Goal: Task Accomplishment & Management: Manage account settings

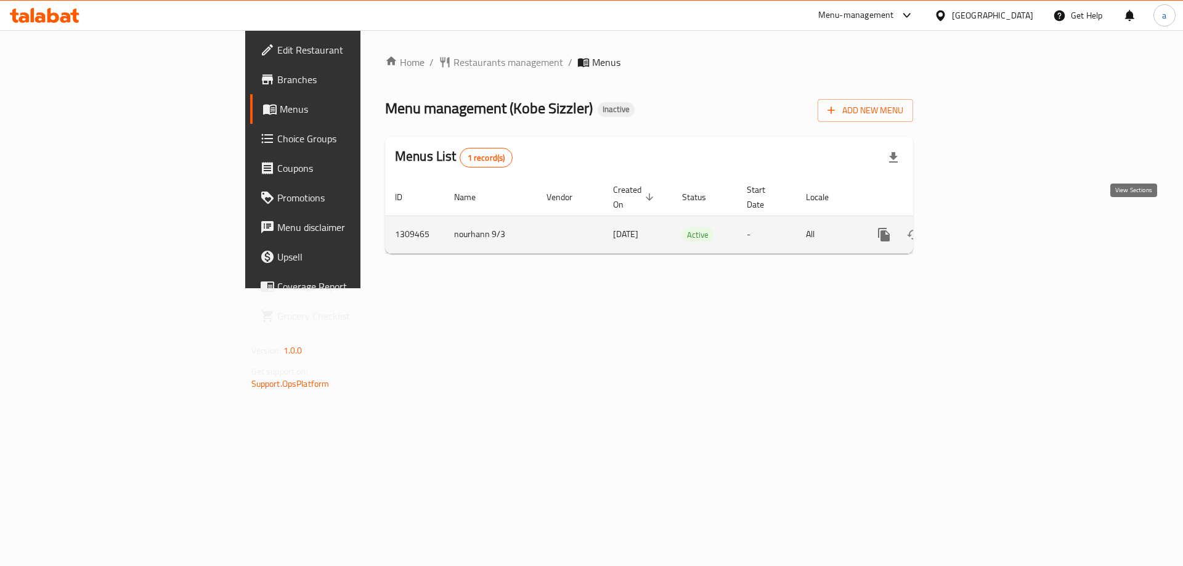
click at [980, 227] on icon "enhanced table" at bounding box center [973, 234] width 15 height 15
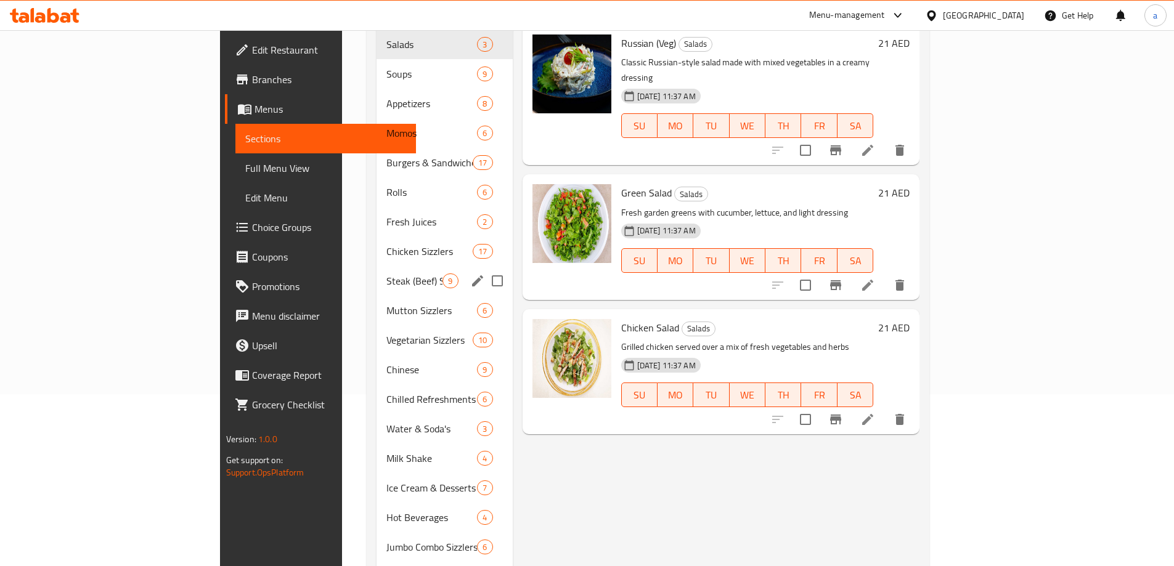
scroll to position [218, 0]
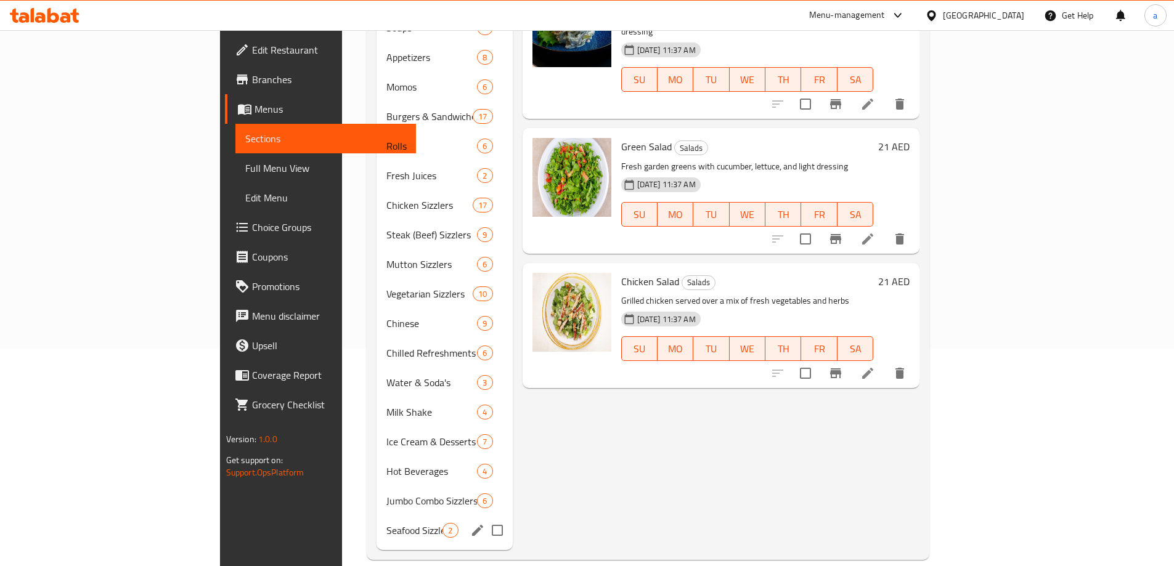
click at [484, 518] on input "Menu sections" at bounding box center [497, 531] width 26 height 26
checkbox input "true"
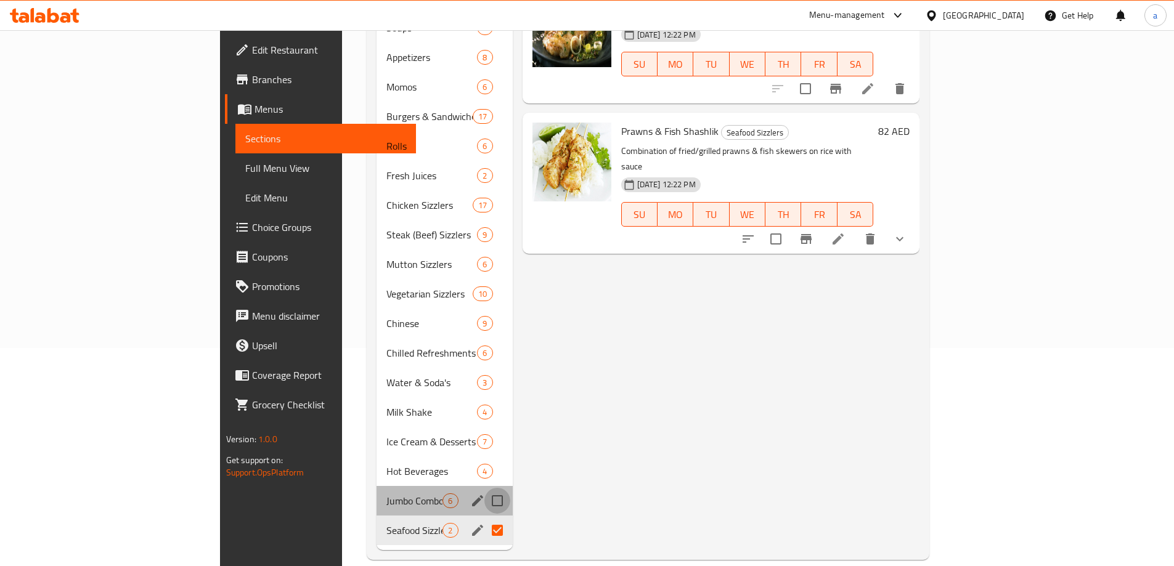
click at [484, 489] on input "Menu sections" at bounding box center [497, 501] width 26 height 26
checkbox input "true"
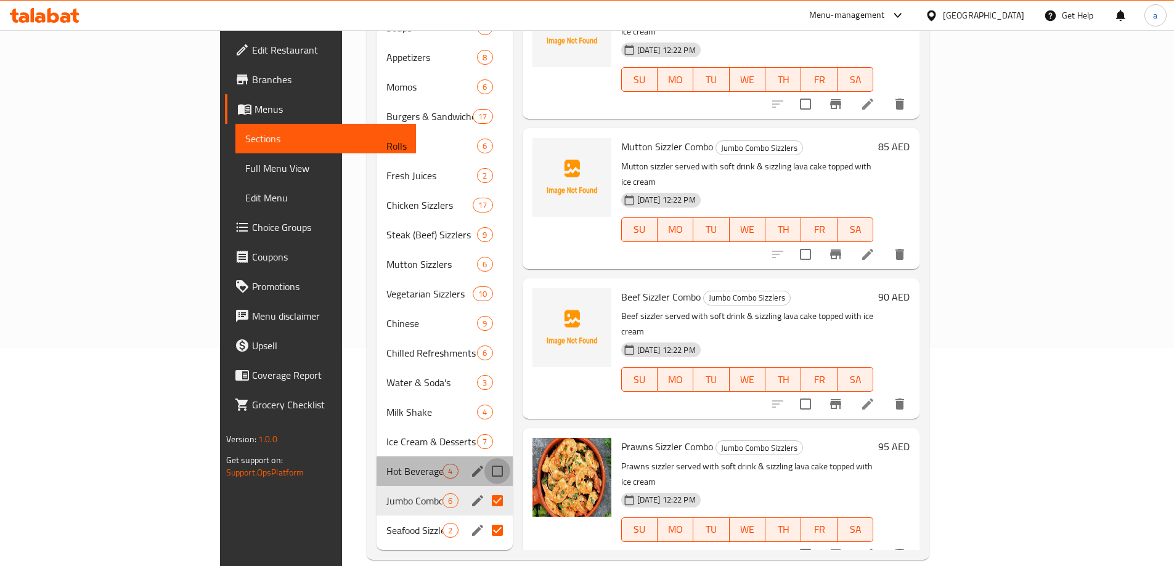
click at [484, 458] on input "Menu sections" at bounding box center [497, 471] width 26 height 26
checkbox input "true"
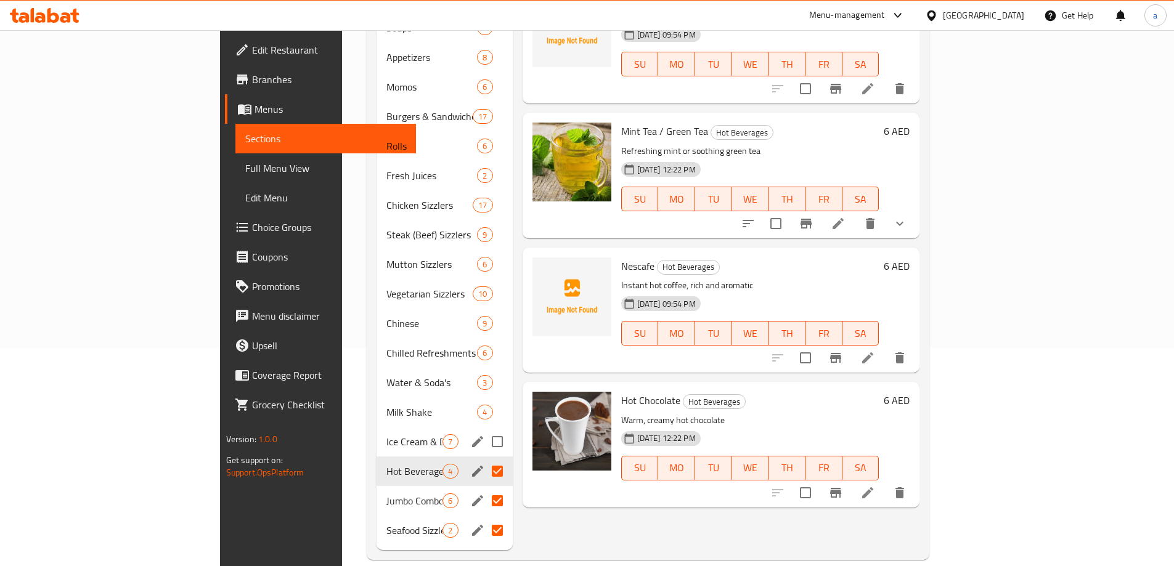
click at [484, 430] on input "Menu sections" at bounding box center [497, 442] width 26 height 26
checkbox input "true"
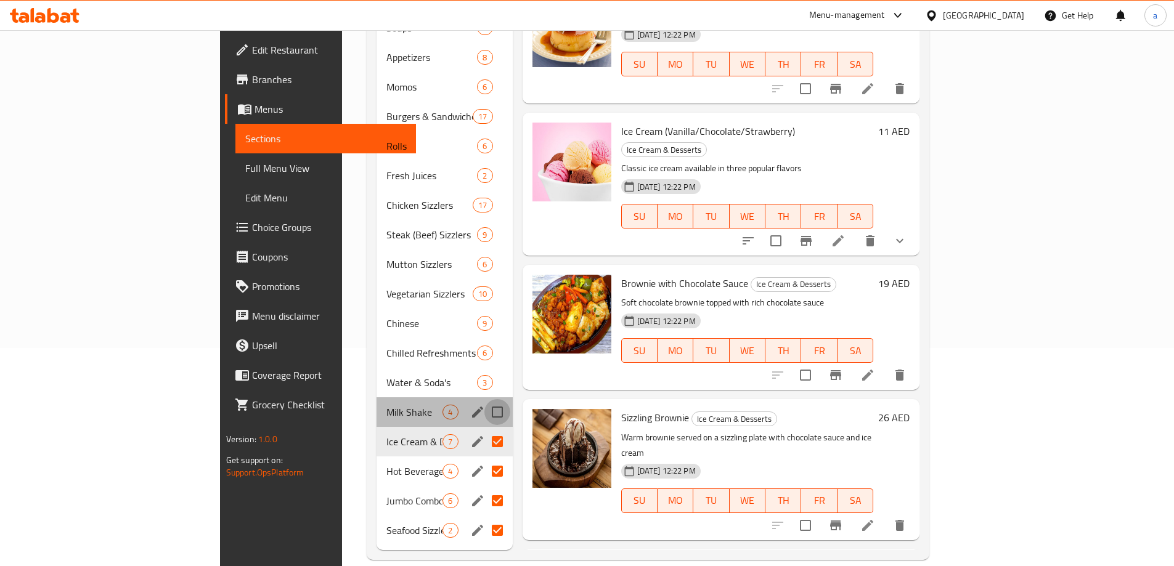
click at [484, 399] on input "Menu sections" at bounding box center [497, 412] width 26 height 26
checkbox input "true"
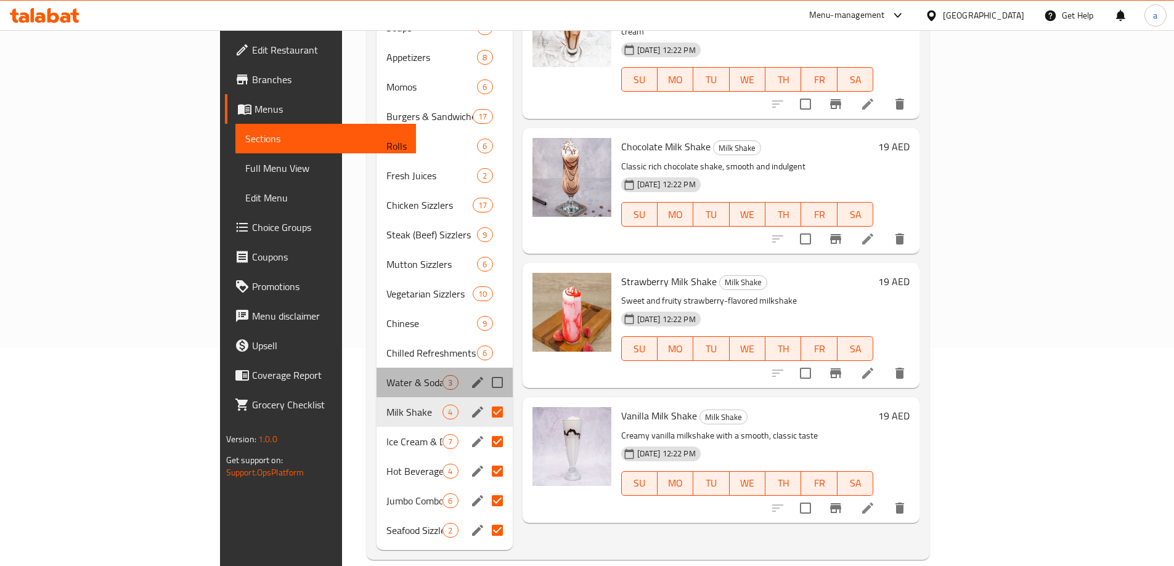
click at [450, 368] on div "Water & Soda's 3" at bounding box center [445, 383] width 136 height 30
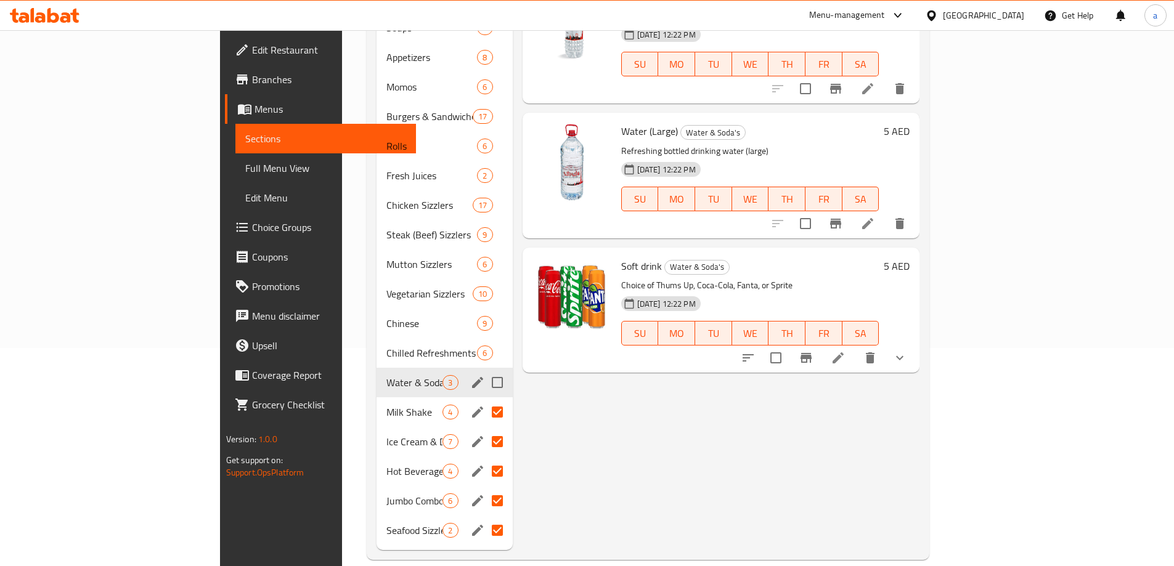
click at [484, 370] on input "Menu sections" at bounding box center [497, 383] width 26 height 26
checkbox input "true"
click at [455, 338] on div "Chilled Refreshments 6" at bounding box center [445, 353] width 136 height 30
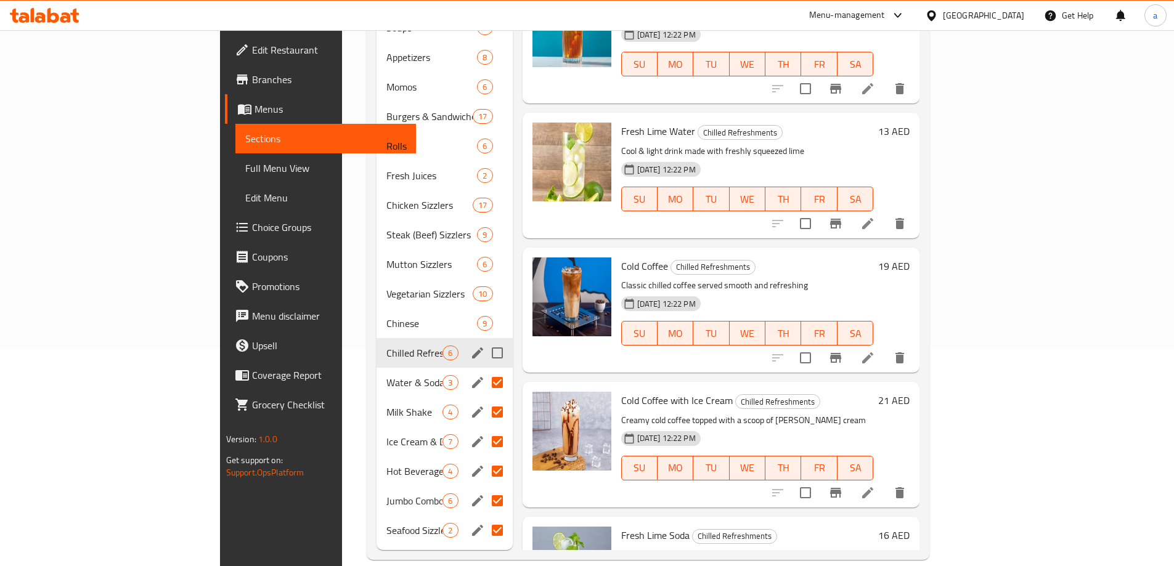
click at [484, 340] on input "Menu sections" at bounding box center [497, 353] width 26 height 26
checkbox input "true"
click at [484, 311] on input "Menu sections" at bounding box center [497, 324] width 26 height 26
checkbox input "true"
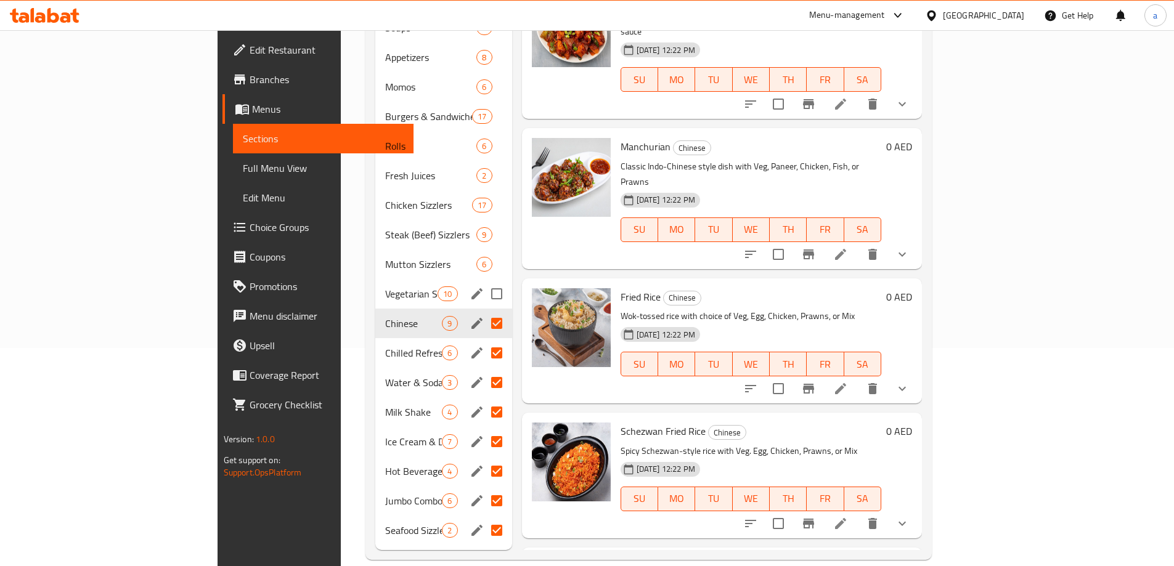
click at [484, 281] on input "Menu sections" at bounding box center [497, 294] width 26 height 26
checkbox input "true"
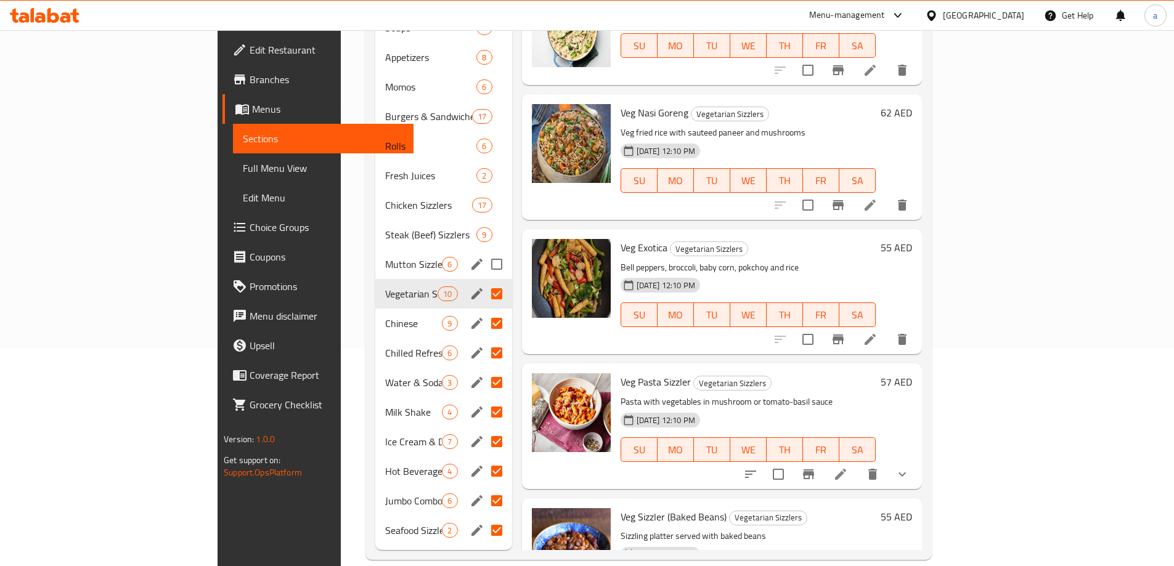
click at [484, 251] on input "Menu sections" at bounding box center [497, 264] width 26 height 26
checkbox input "true"
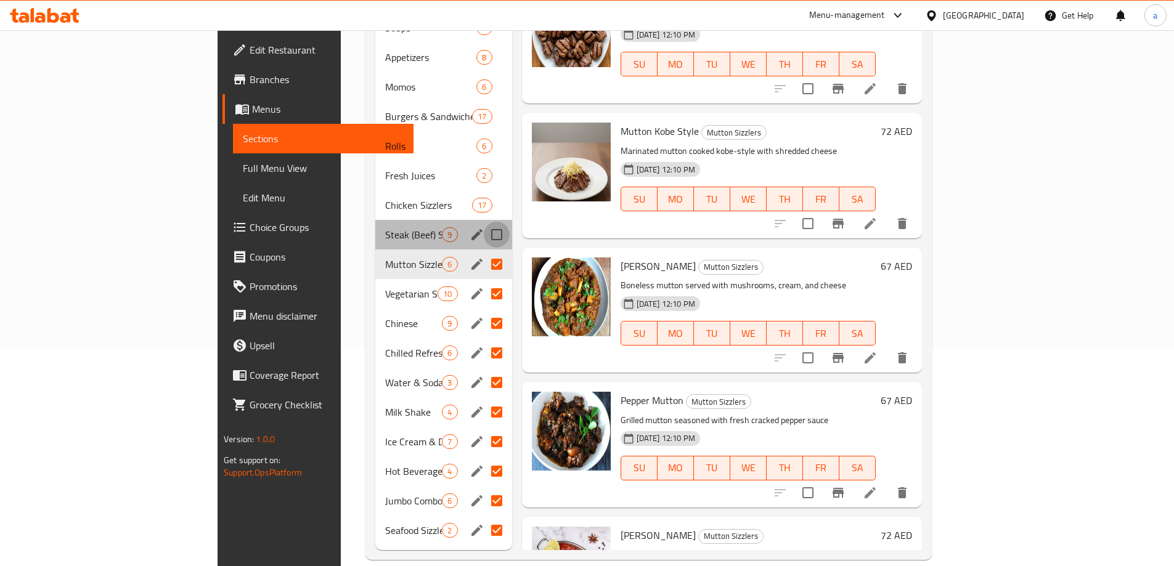
click at [484, 224] on input "Menu sections" at bounding box center [497, 235] width 26 height 26
checkbox input "true"
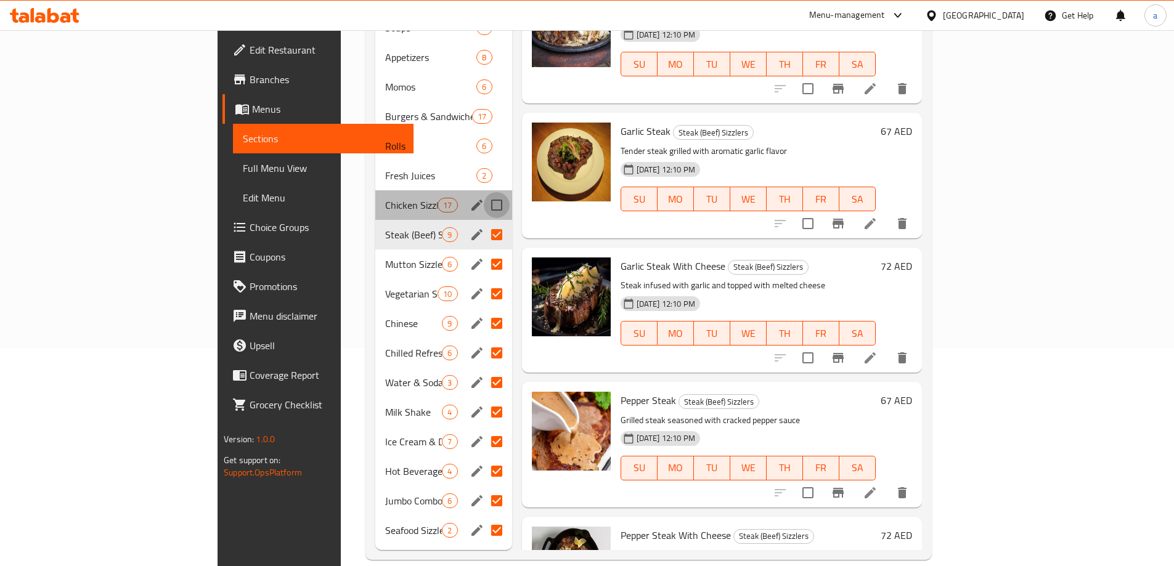
click at [484, 192] on input "Menu sections" at bounding box center [497, 205] width 26 height 26
checkbox input "true"
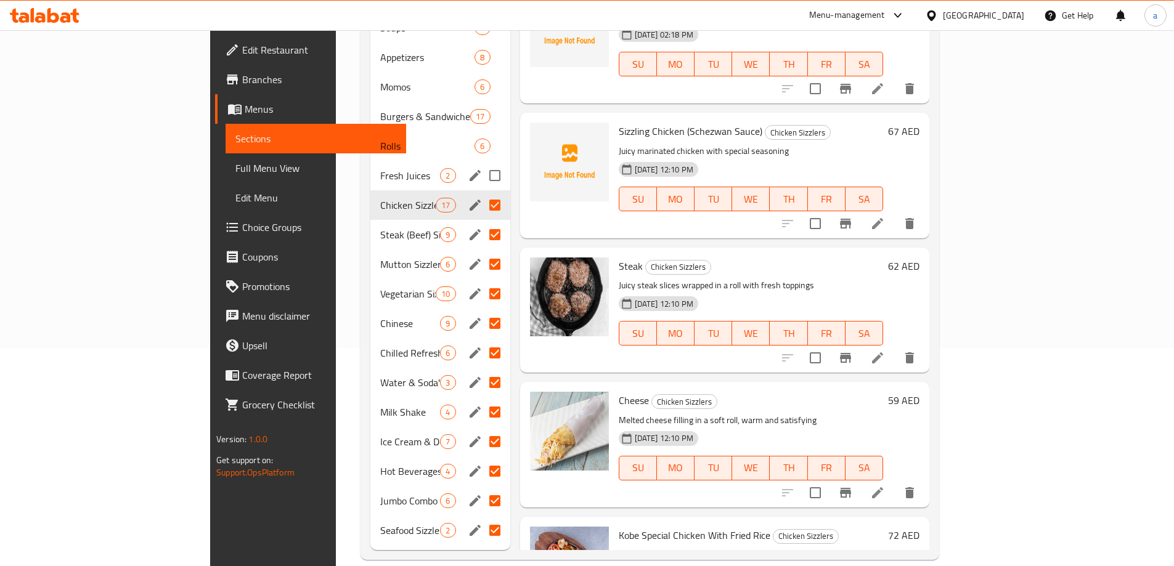
click at [482, 163] on input "Menu sections" at bounding box center [495, 176] width 26 height 26
checkbox input "true"
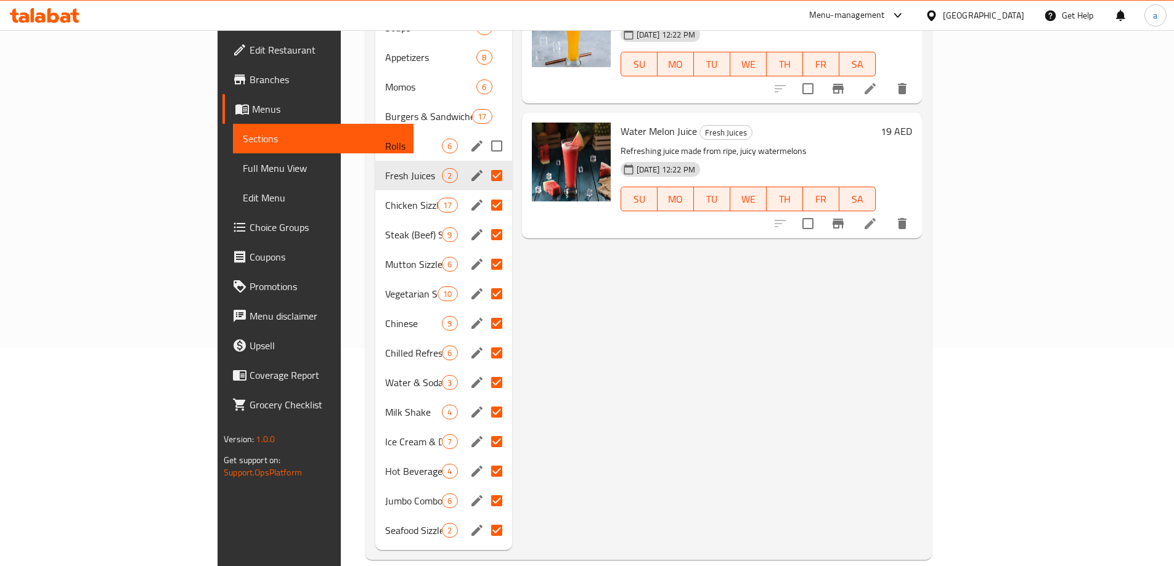
click at [484, 133] on input "Menu sections" at bounding box center [497, 146] width 26 height 26
checkbox input "true"
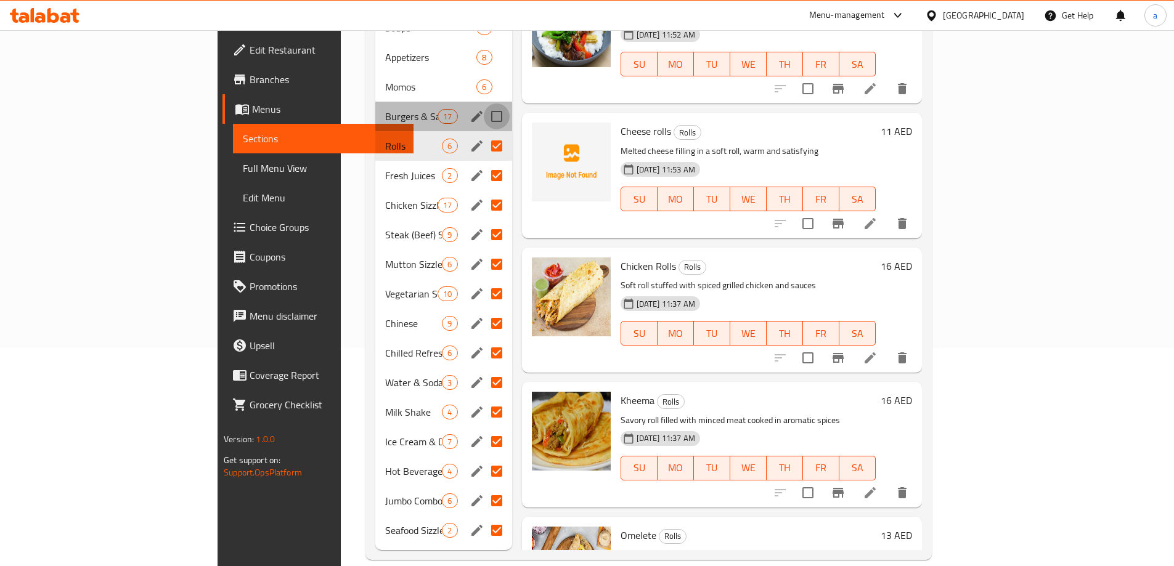
click at [484, 108] on input "Menu sections" at bounding box center [497, 117] width 26 height 26
checkbox input "true"
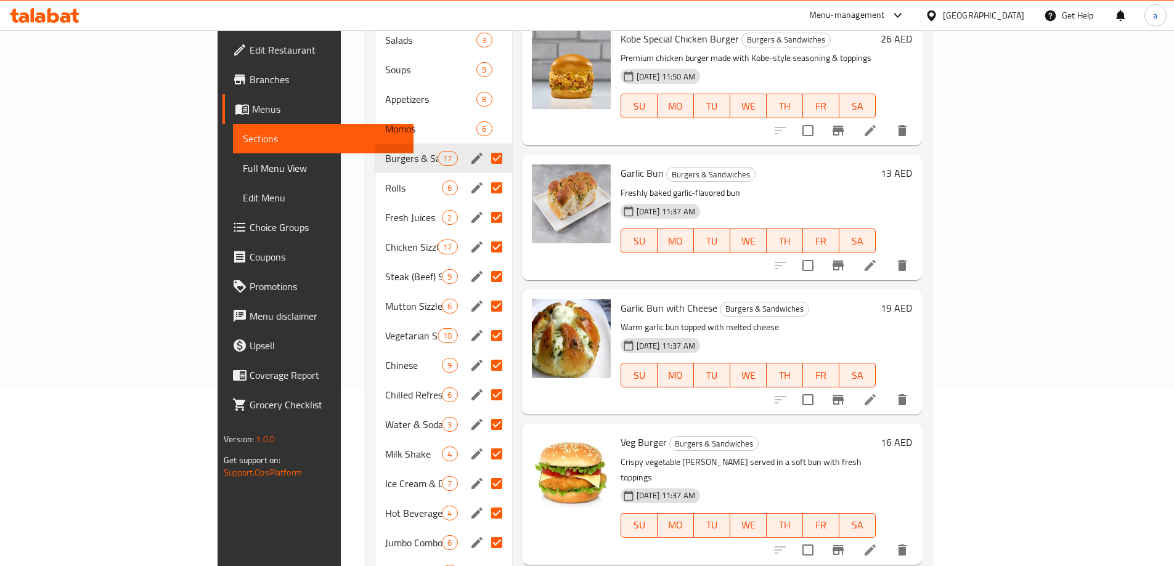
scroll to position [157, 0]
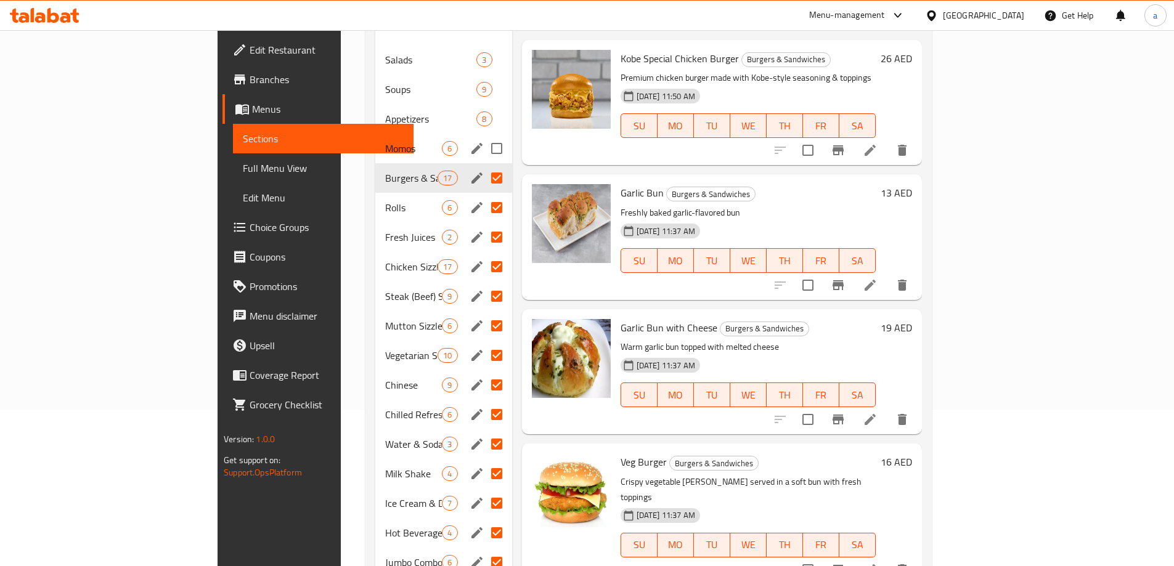
click at [484, 136] on input "Menu sections" at bounding box center [497, 149] width 26 height 26
checkbox input "true"
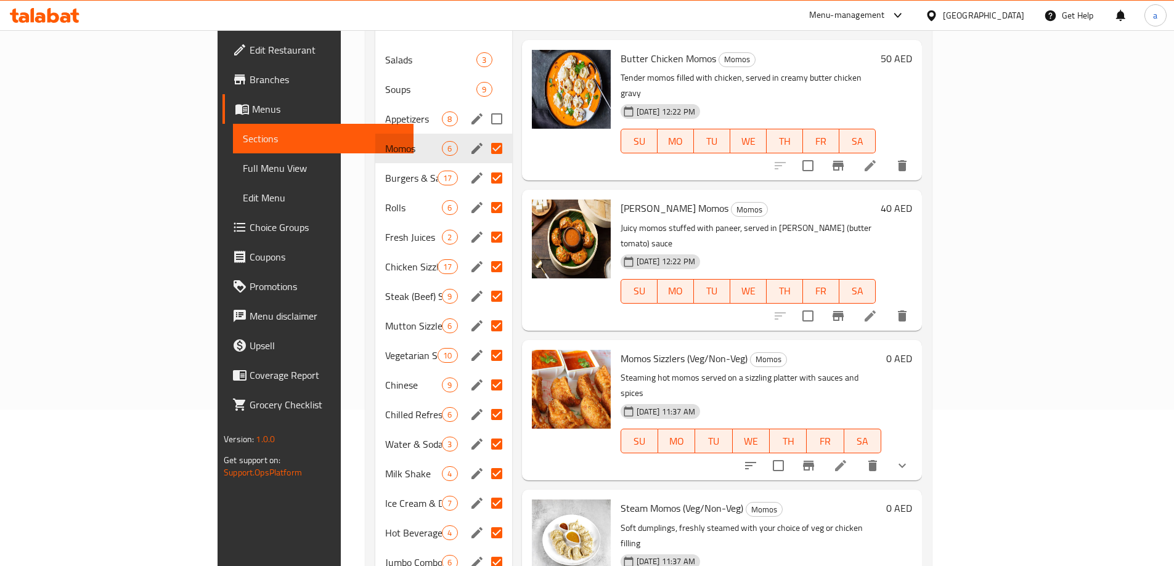
click at [484, 106] on input "Menu sections" at bounding box center [497, 119] width 26 height 26
checkbox input "true"
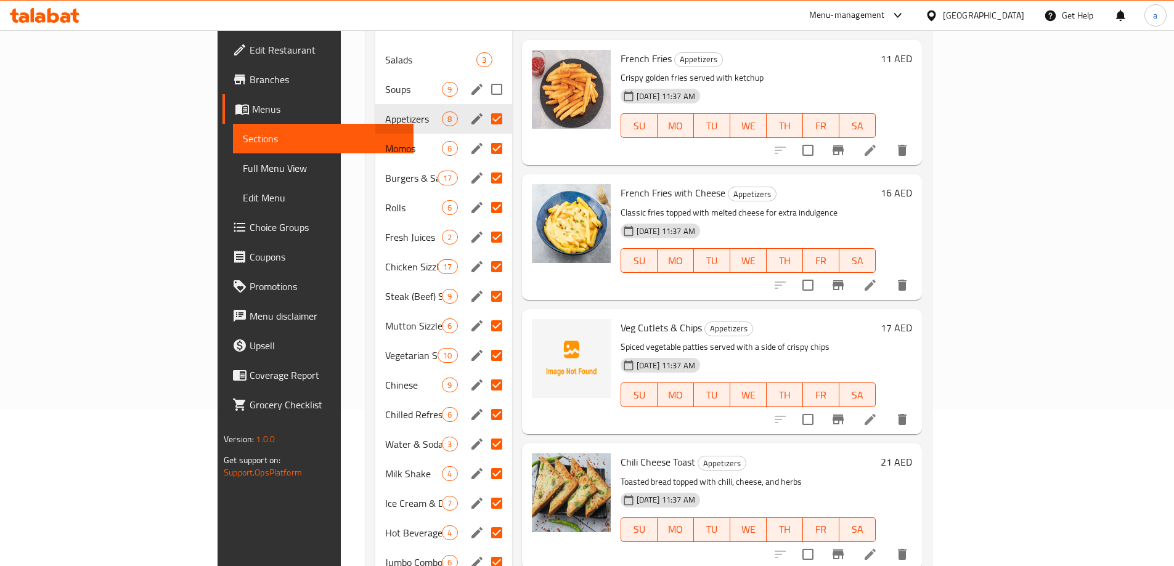
click at [484, 76] on input "Menu sections" at bounding box center [497, 89] width 26 height 26
checkbox input "true"
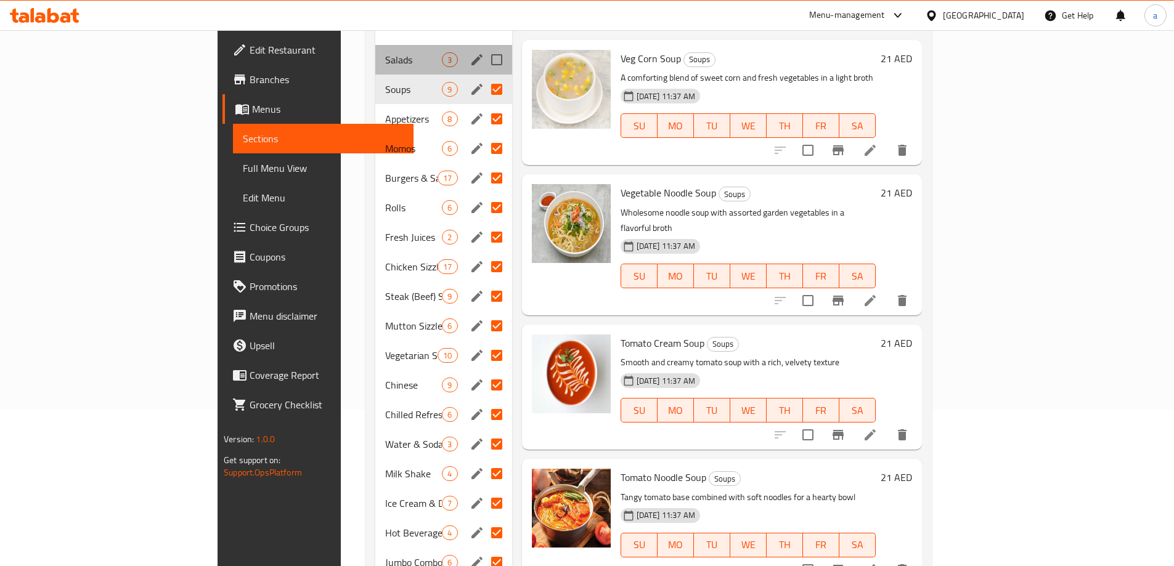
click at [455, 47] on div "Salads 3" at bounding box center [443, 60] width 137 height 30
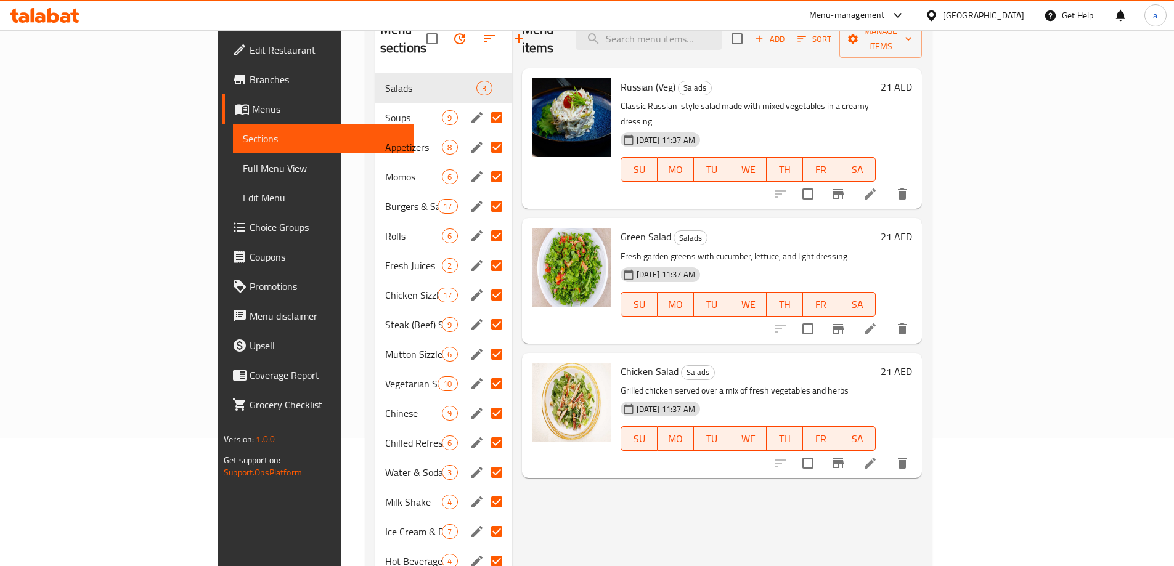
scroll to position [218, 0]
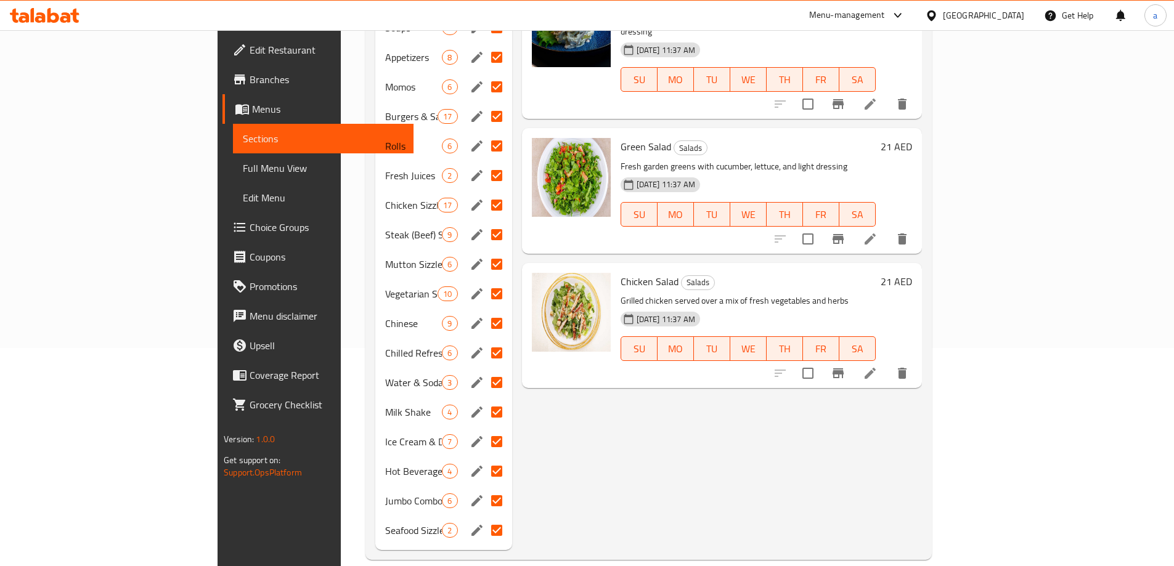
click at [512, 479] on div "Menu items Add Sort Manage items Russian (Veg) Salads Classic Russian-style sal…" at bounding box center [717, 235] width 410 height 630
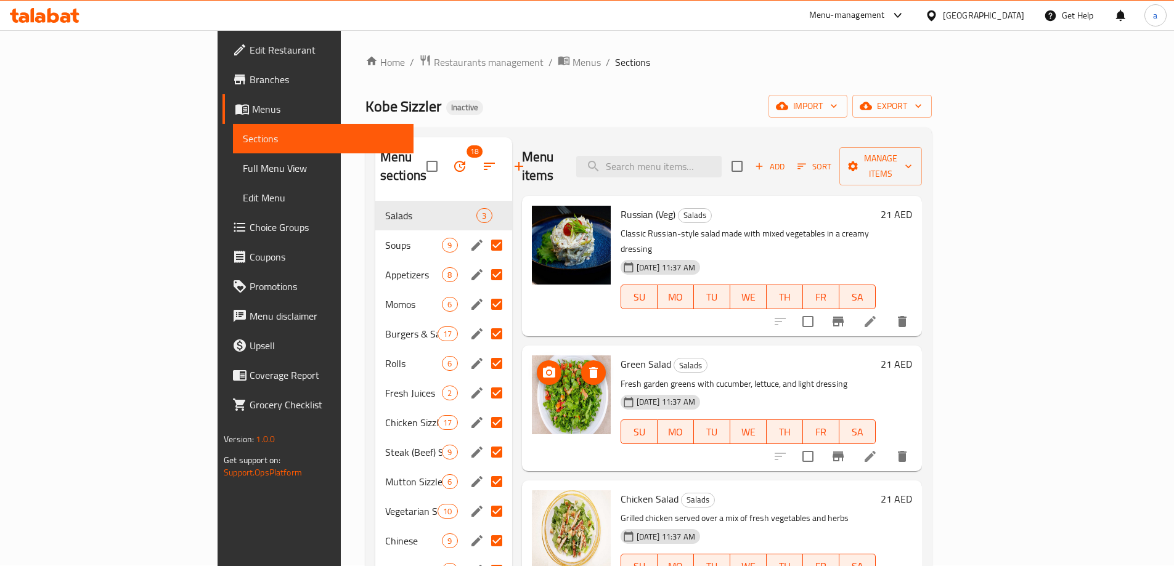
scroll to position [0, 0]
click at [419, 162] on input "checkbox" at bounding box center [432, 167] width 26 height 26
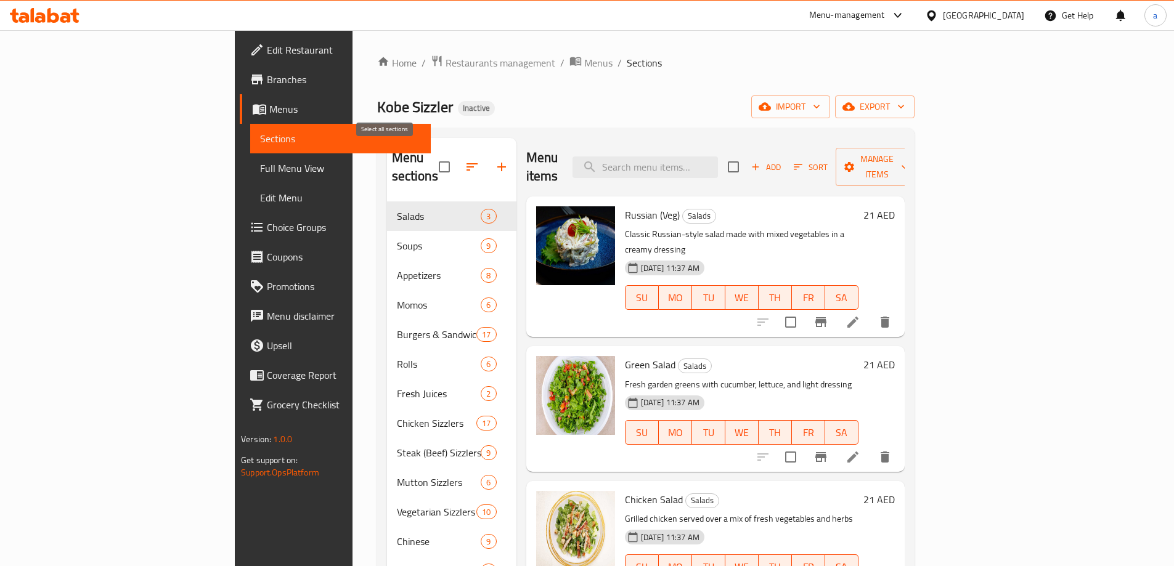
click at [431, 157] on input "checkbox" at bounding box center [444, 167] width 26 height 26
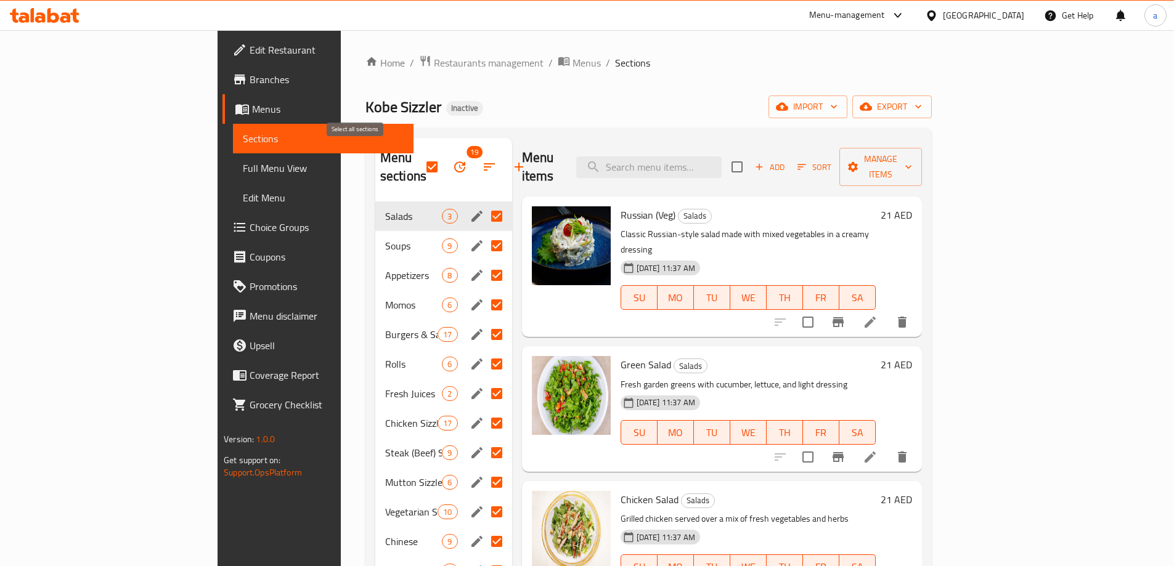
click at [419, 165] on input "checkbox" at bounding box center [432, 167] width 26 height 26
checkbox input "false"
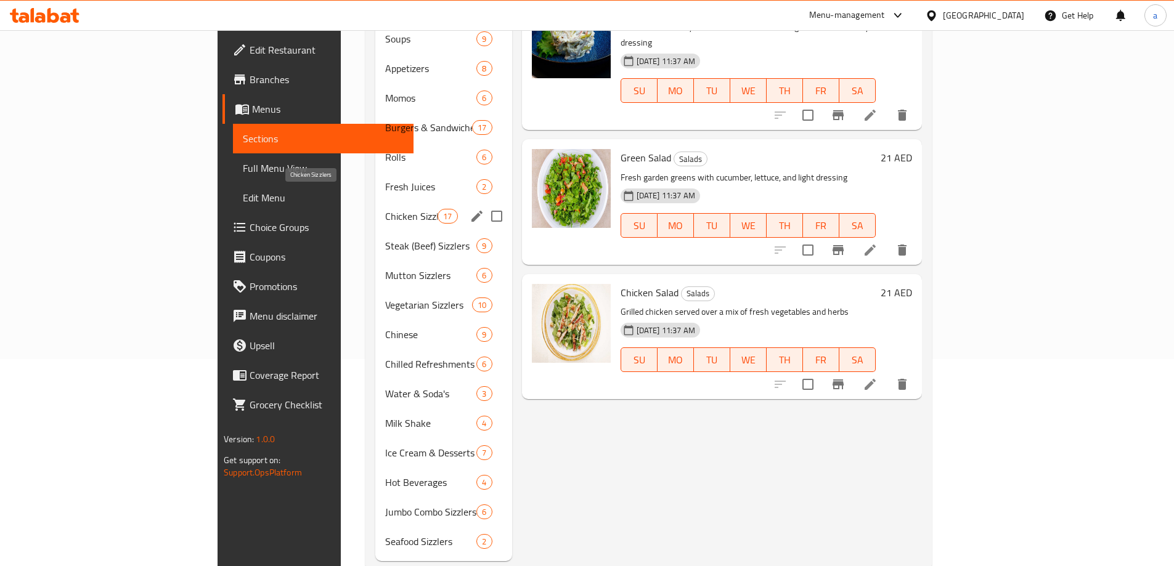
scroll to position [218, 0]
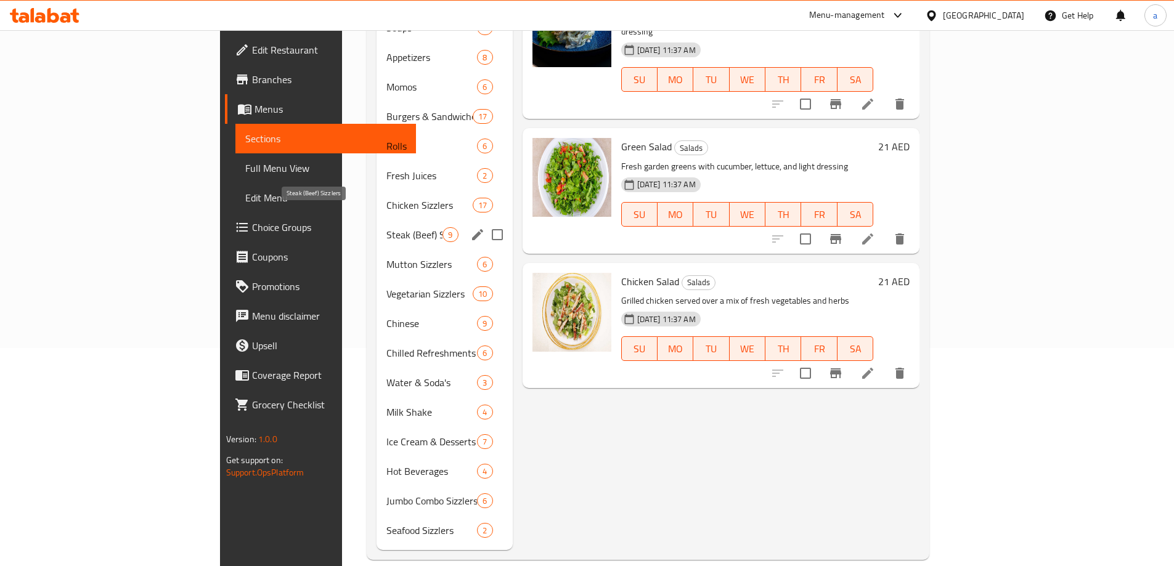
click at [386, 227] on span "Steak (Beef) Sizzlers" at bounding box center [414, 234] width 56 height 15
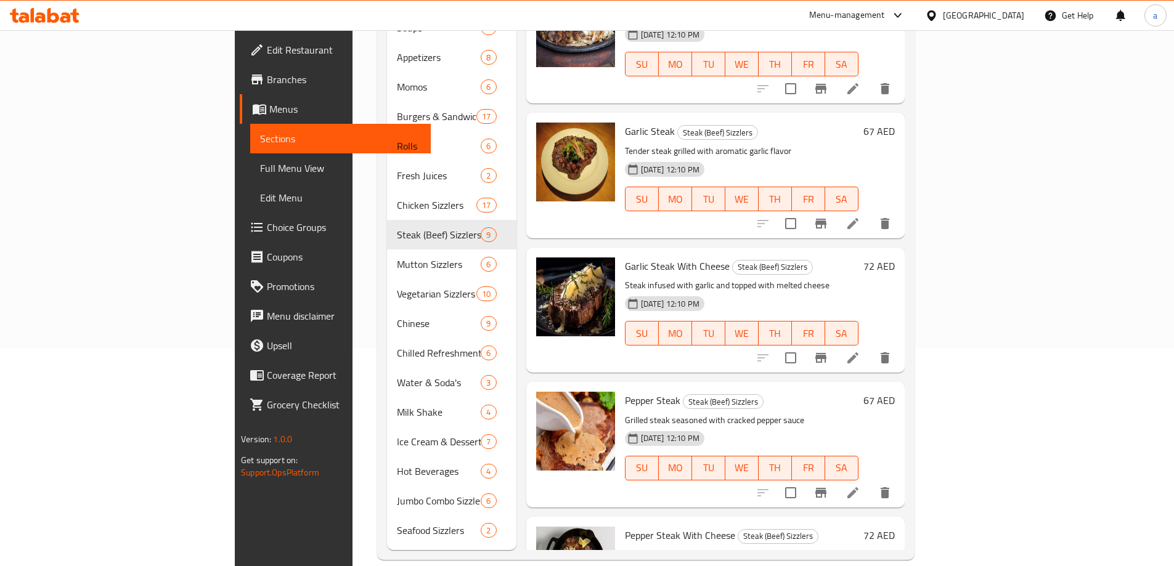
click at [870, 482] on li at bounding box center [853, 493] width 35 height 22
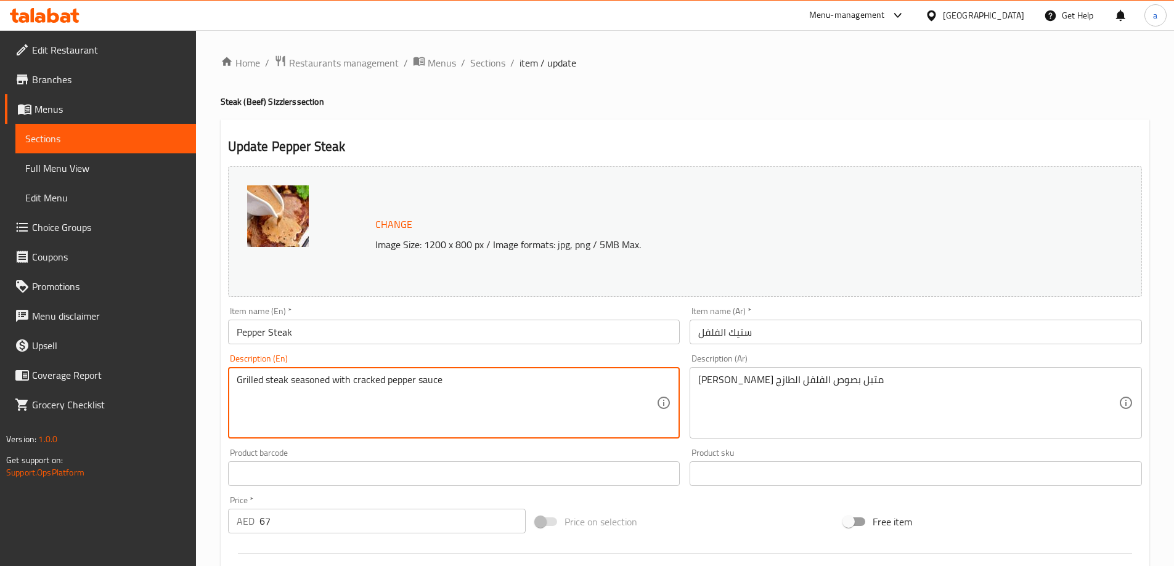
drag, startPoint x: 415, startPoint y: 380, endPoint x: 353, endPoint y: 381, distance: 61.6
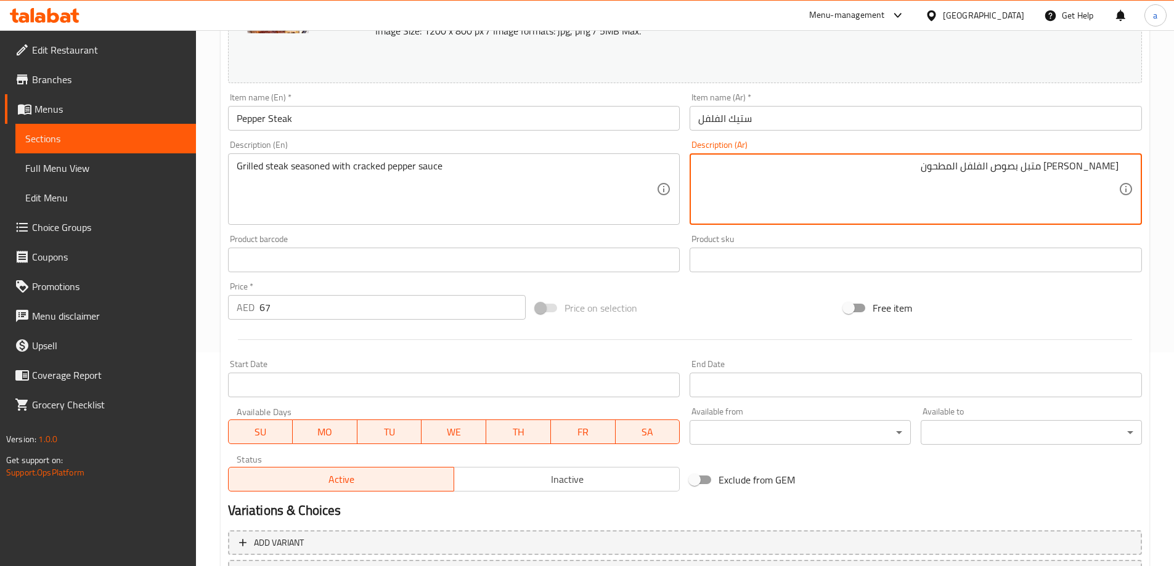
scroll to position [322, 0]
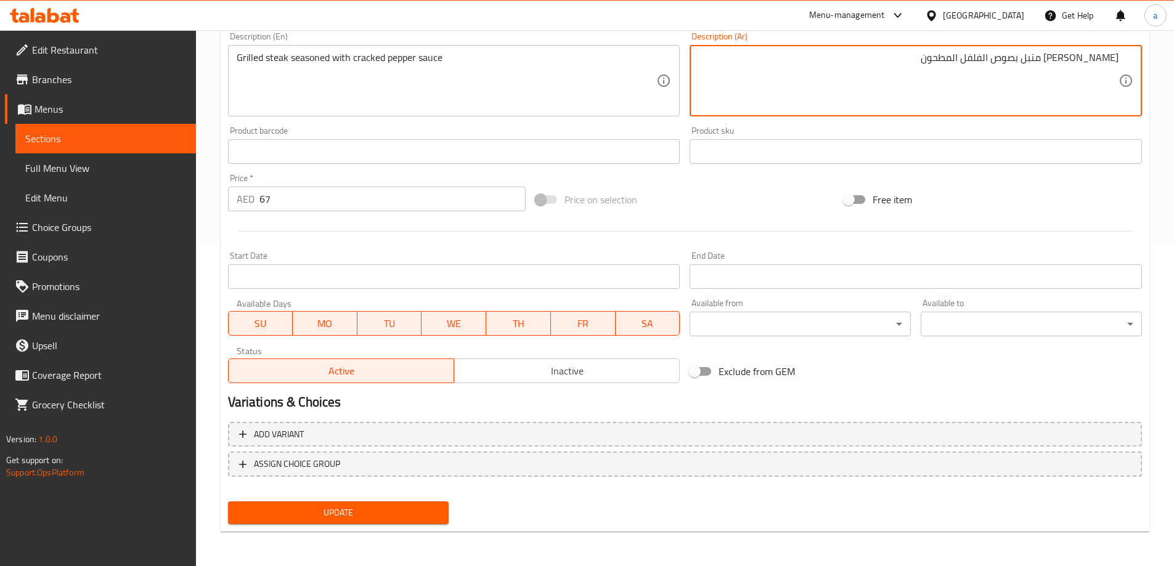
type textarea "[PERSON_NAME] متبل بصوص الفلفل المطحون"
click at [428, 518] on span "Update" at bounding box center [339, 512] width 202 height 15
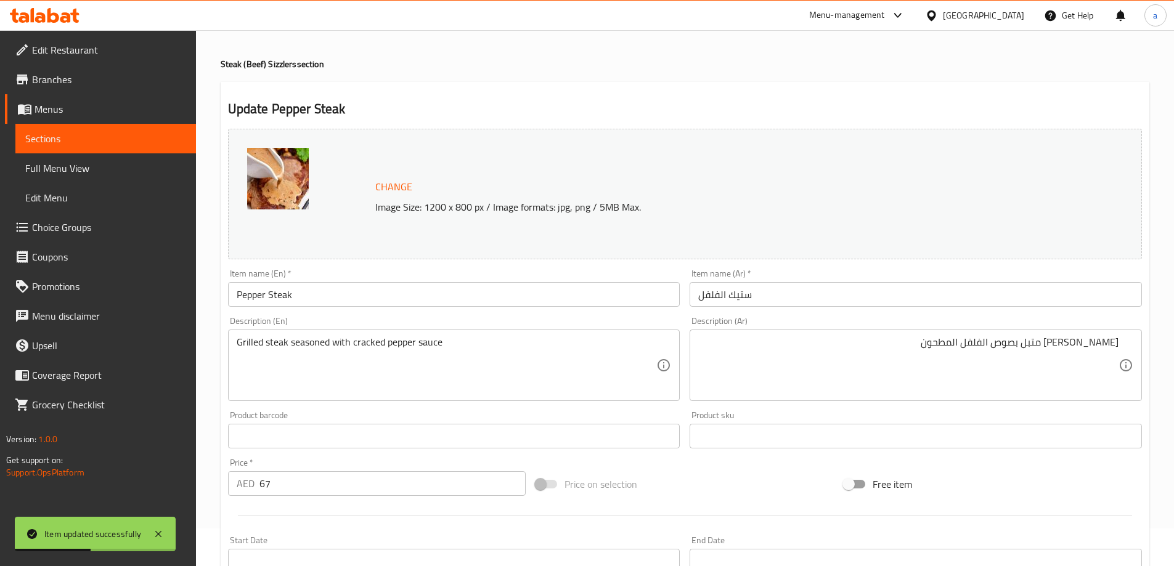
scroll to position [0, 0]
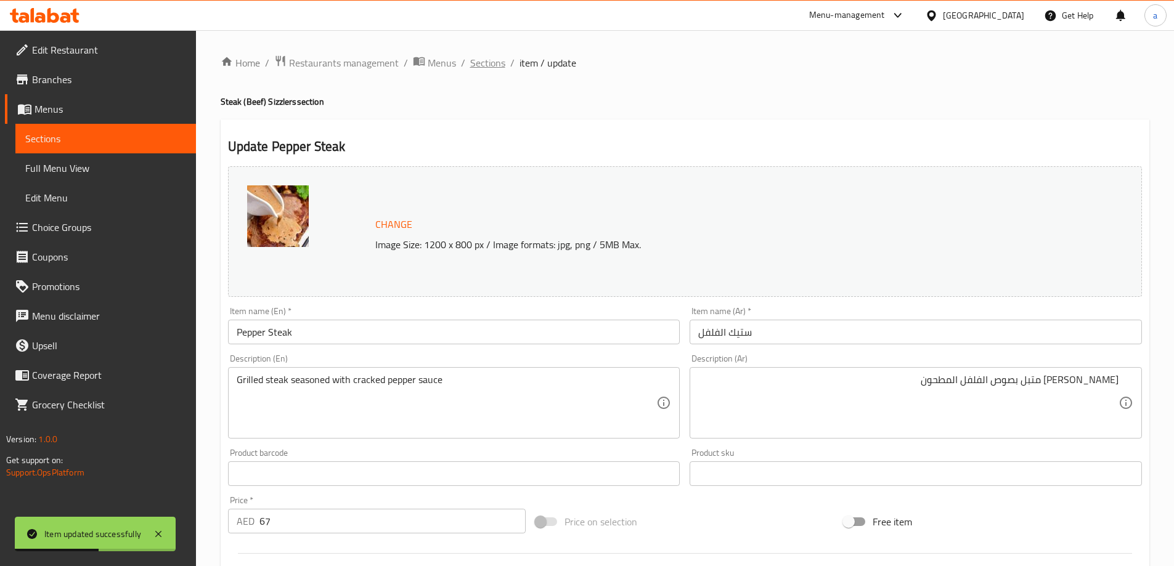
click at [484, 59] on span "Sections" at bounding box center [487, 62] width 35 height 15
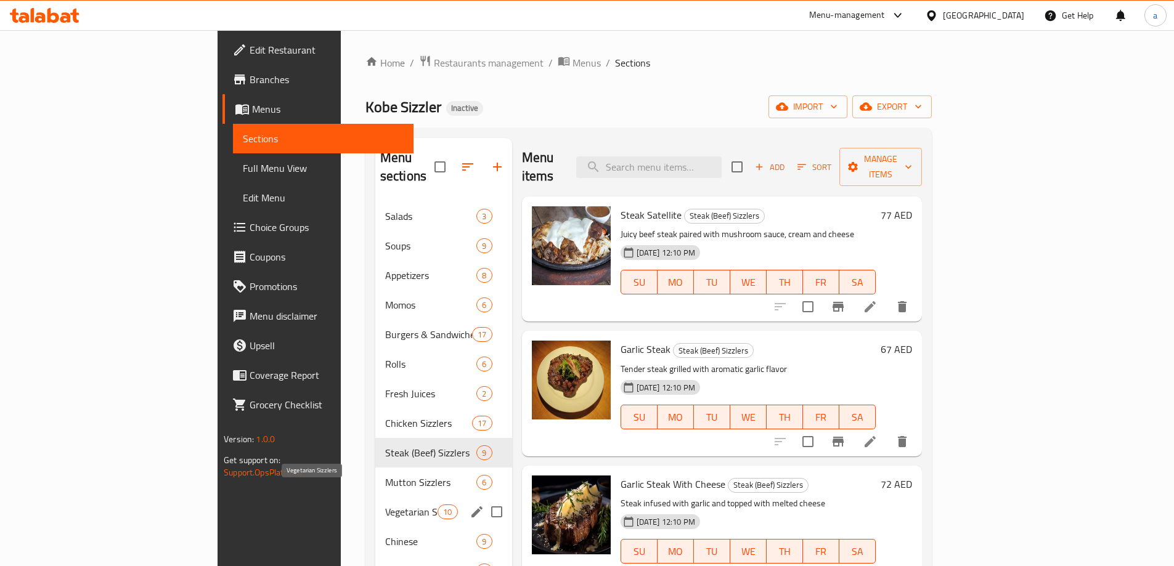
click at [385, 505] on span "Vegetarian Sizzlers" at bounding box center [411, 512] width 52 height 15
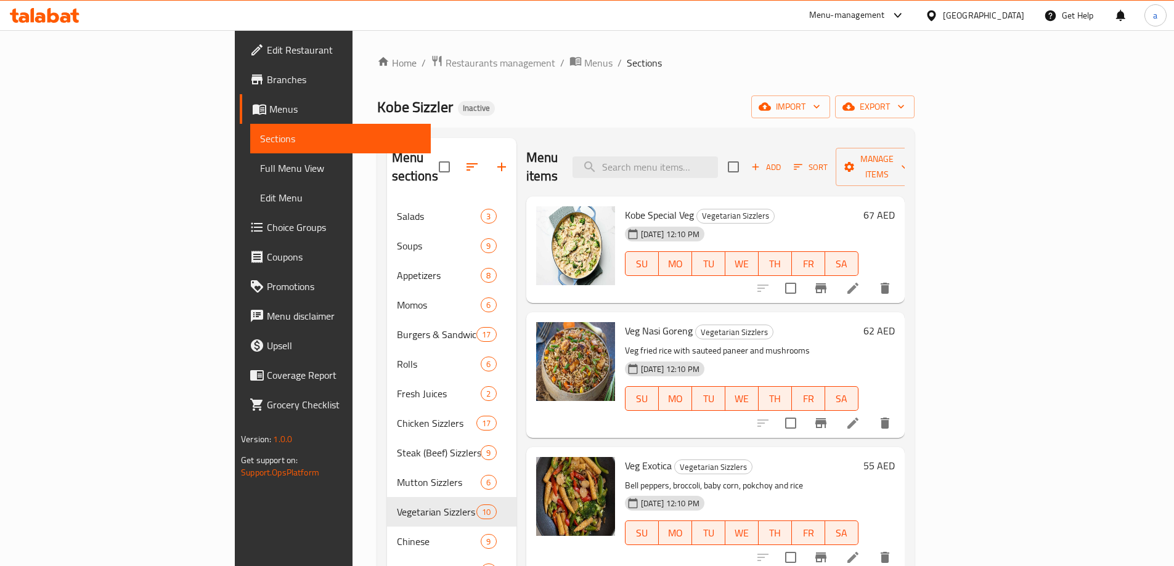
click at [858, 283] on icon at bounding box center [852, 288] width 11 height 11
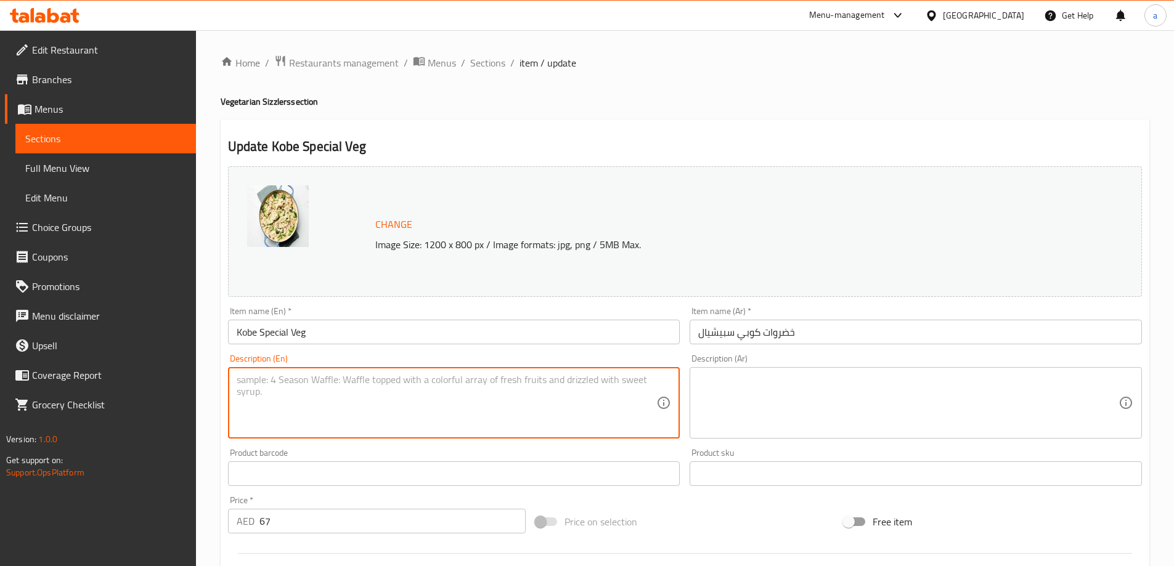
click at [396, 397] on textarea at bounding box center [447, 403] width 420 height 59
paste textarea "Cottage cheese rice, babycorn, cutlet, broccoli, mushroom & shredded cheese"
type textarea "Cottage cheese rice, babycorn, cutlet, broccoli, mushroom & shredded cheese"
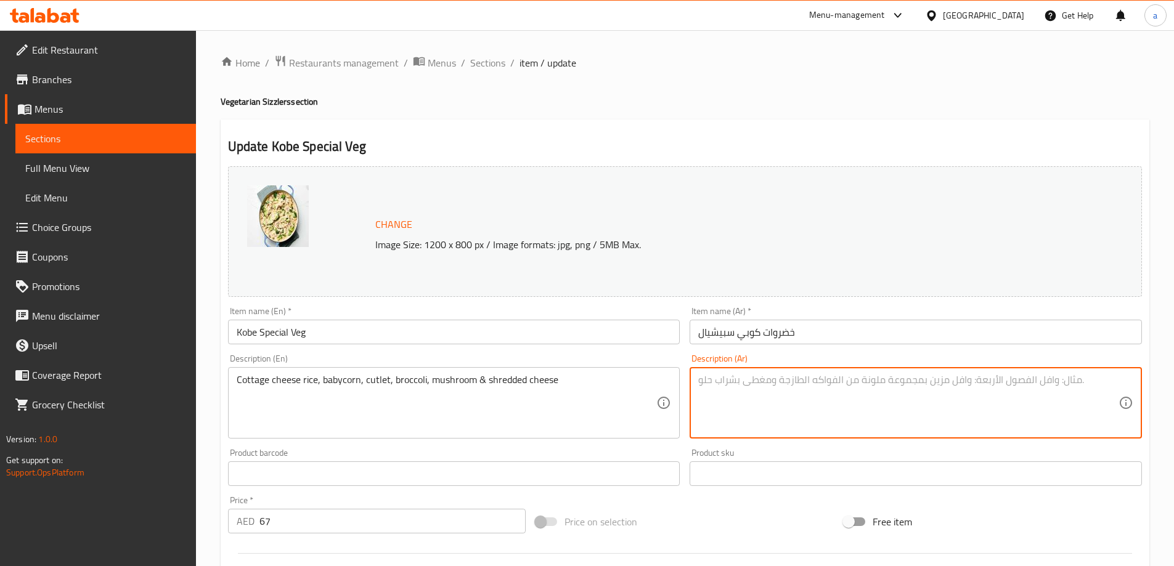
click at [867, 396] on textarea at bounding box center [908, 403] width 420 height 59
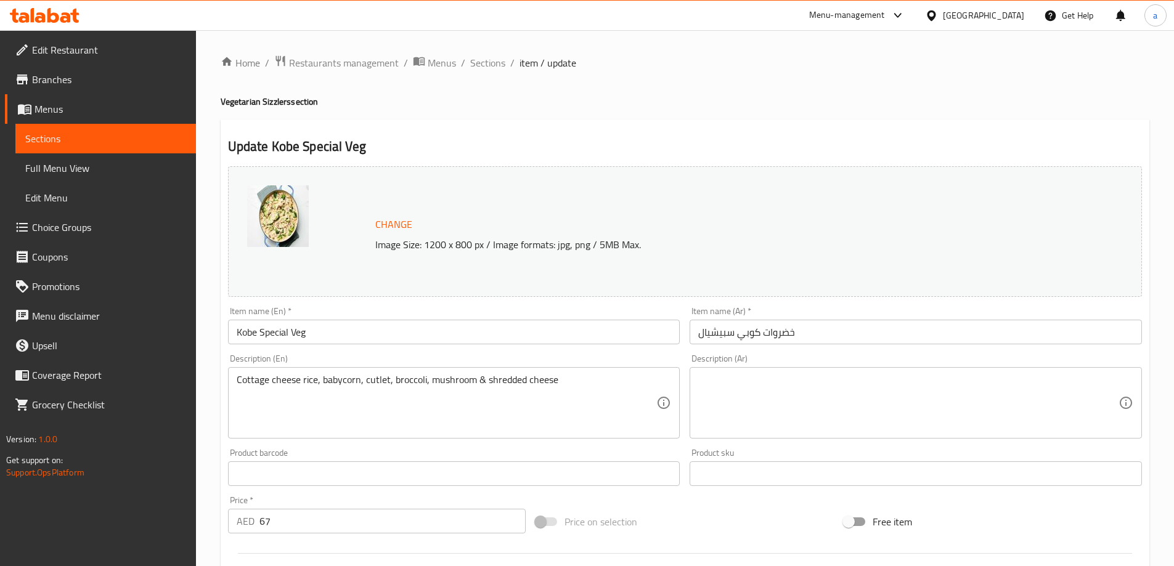
click at [905, 391] on textarea at bounding box center [908, 403] width 420 height 59
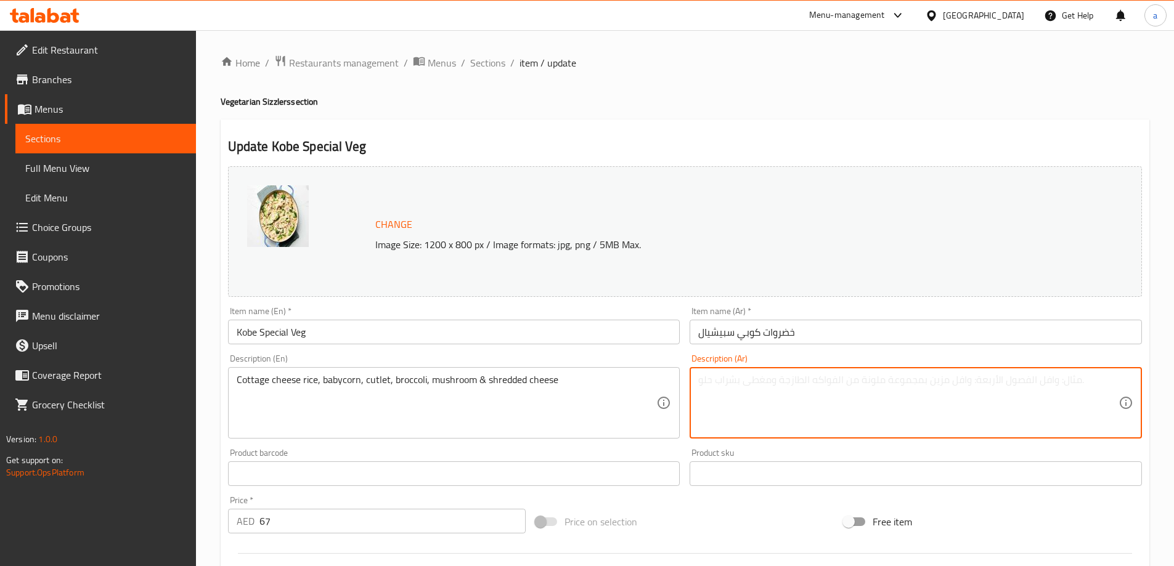
paste textarea "أرز بالجبن القريش، ذرة صغيرة، شريحة لحم، بروكلي، فطر وجبن مبشور"
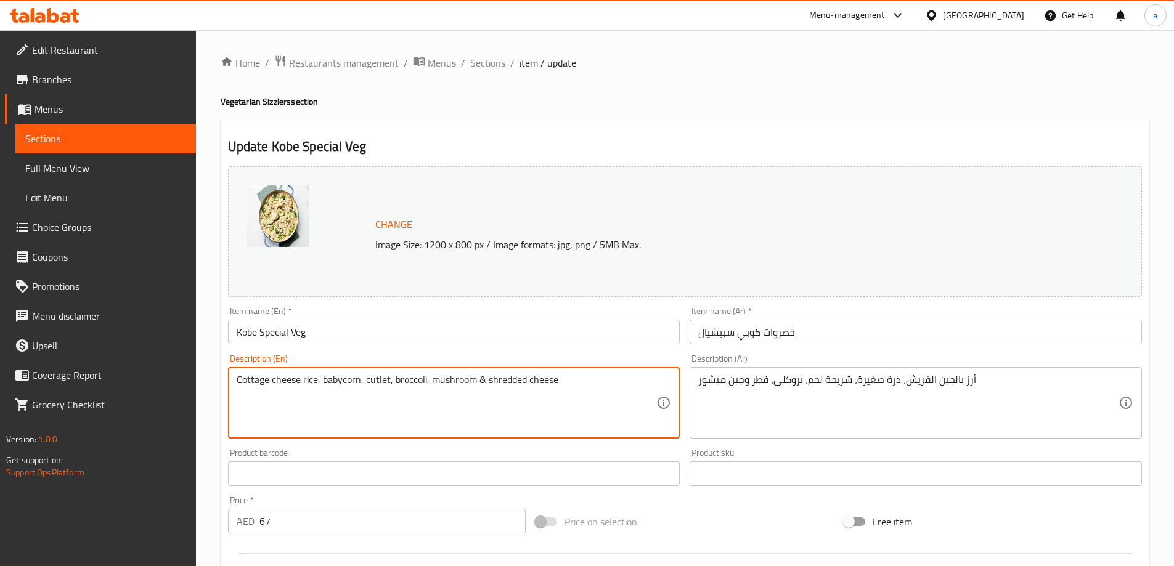
click at [352, 384] on textarea "Cottage cheese rice, babycorn, cutlet, broccoli, mushroom & shredded cheese" at bounding box center [447, 403] width 420 height 59
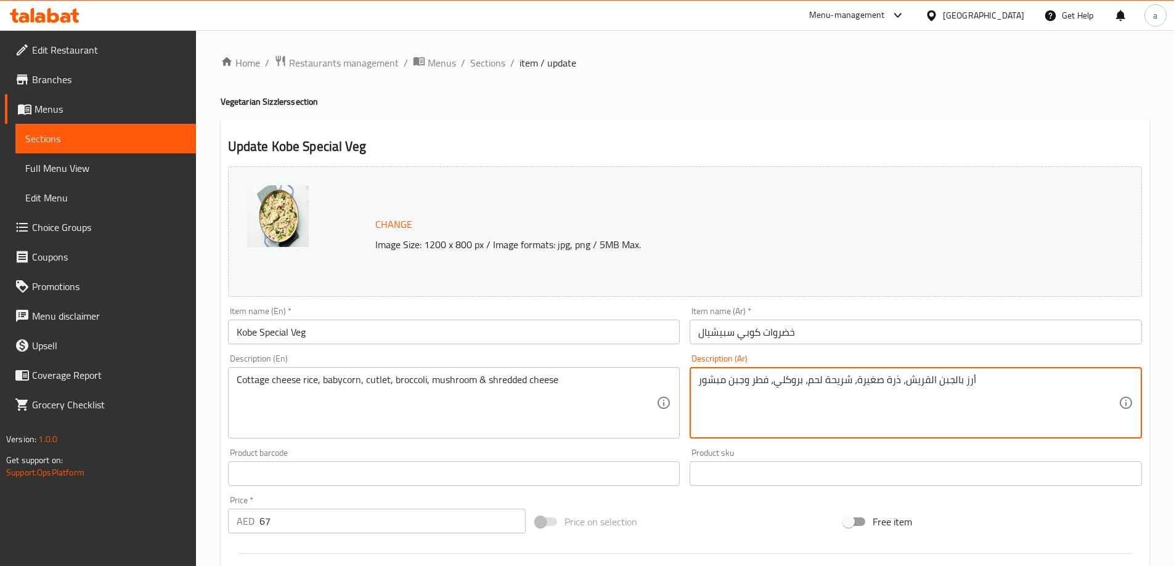
click at [810, 381] on textarea "أرز بالجبن القريش، ذرة صغيرة، شريحة لحم، بروكلي، فطر وجبن مبشور" at bounding box center [908, 403] width 420 height 59
drag, startPoint x: 749, startPoint y: 384, endPoint x: 767, endPoint y: 389, distance: 19.3
click at [767, 389] on textarea "أرز بالجبن القريش، ذرة صغيرة، شريحة، بروكلي، فطر وجبن مبشور" at bounding box center [908, 403] width 420 height 59
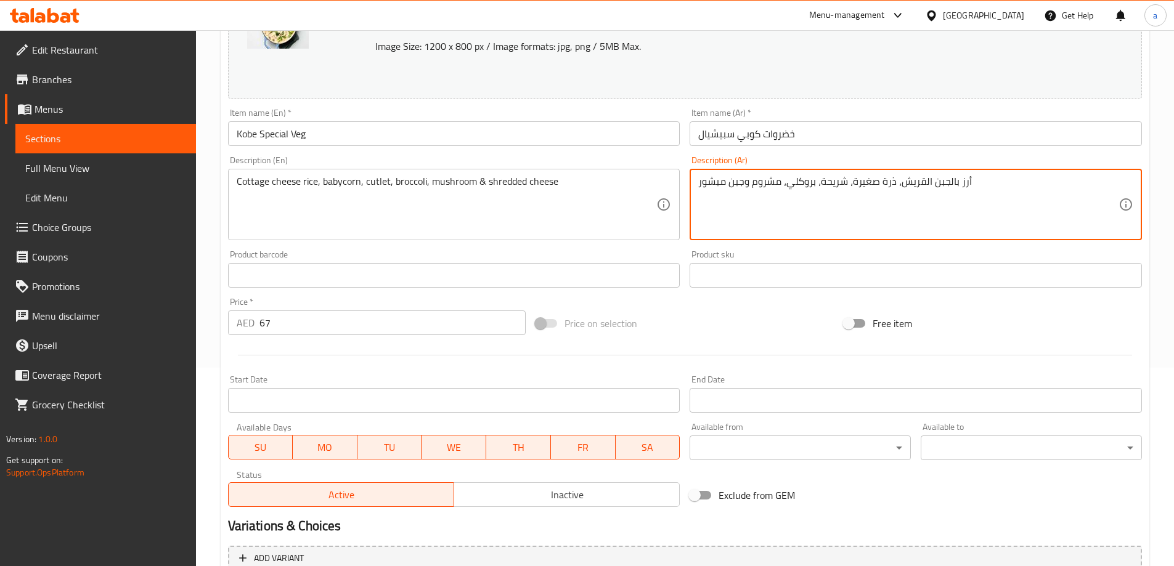
scroll to position [322, 0]
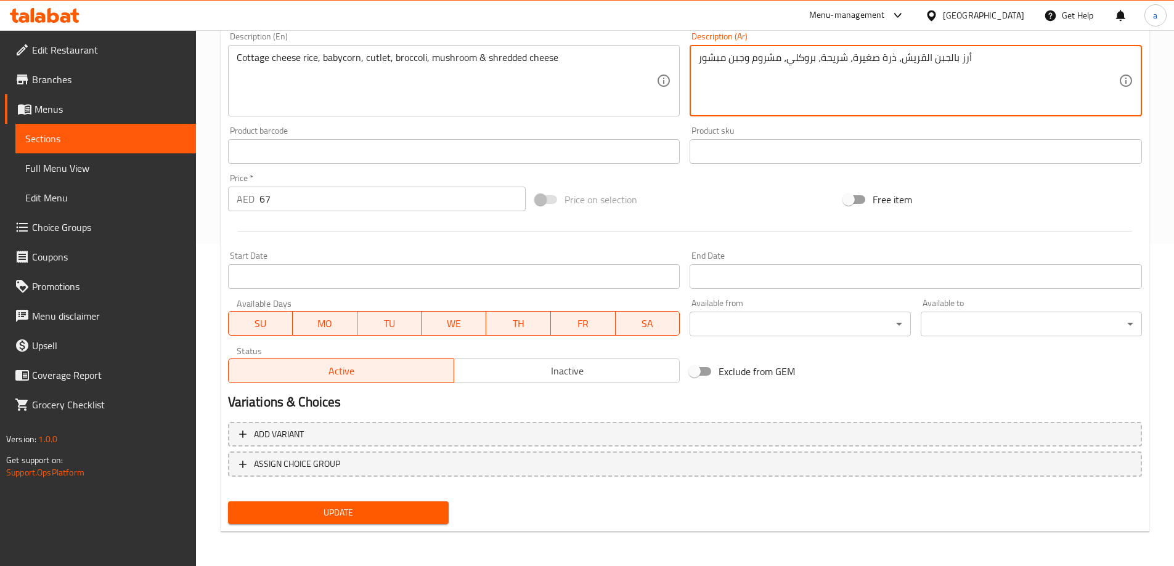
type textarea "أرز بالجبن القريش، ذرة صغيرة، شريحة، بروكلي، مشروم وجبن مبشور"
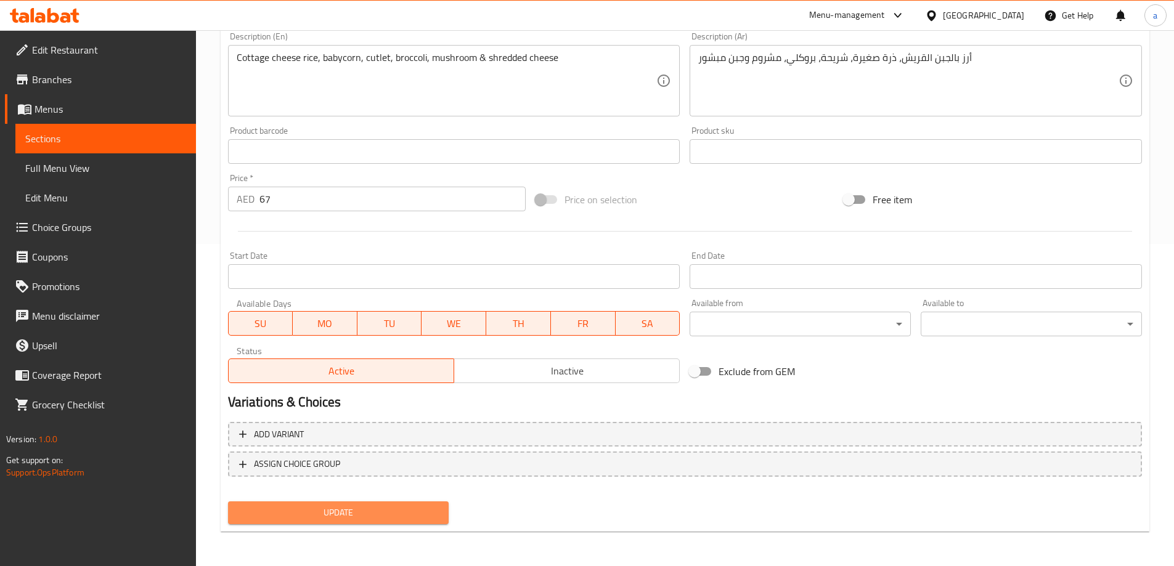
click at [436, 511] on span "Update" at bounding box center [339, 512] width 202 height 15
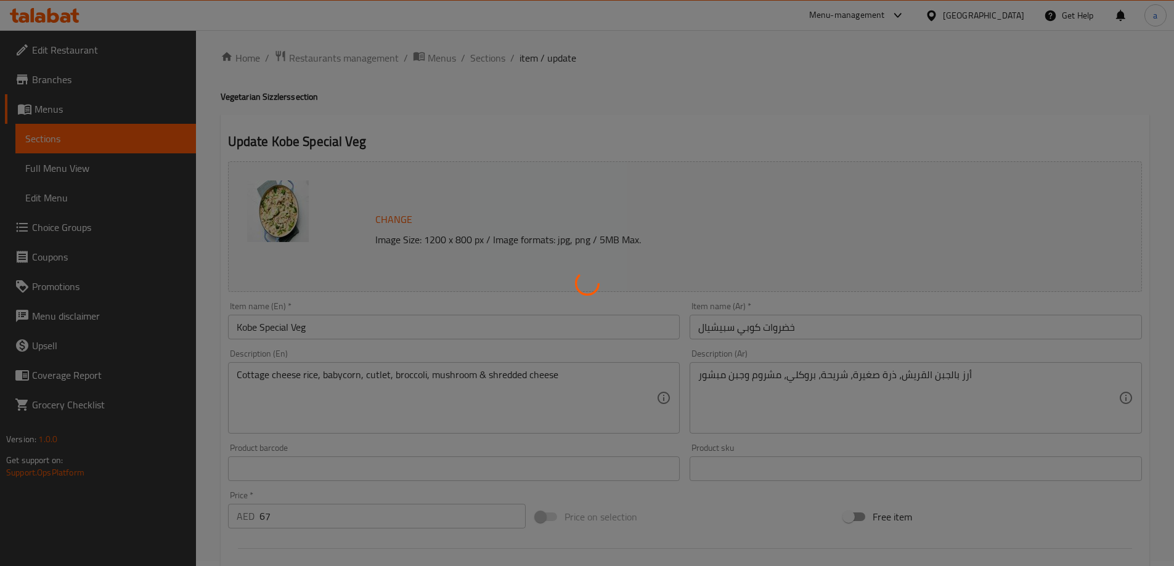
scroll to position [0, 0]
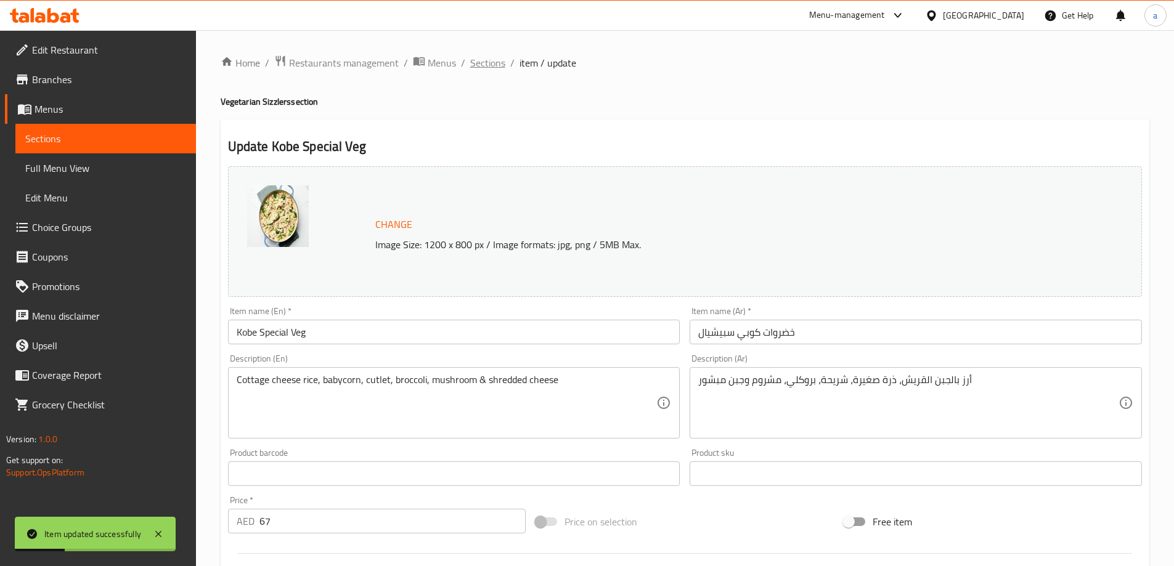
click at [479, 55] on span "Sections" at bounding box center [487, 62] width 35 height 15
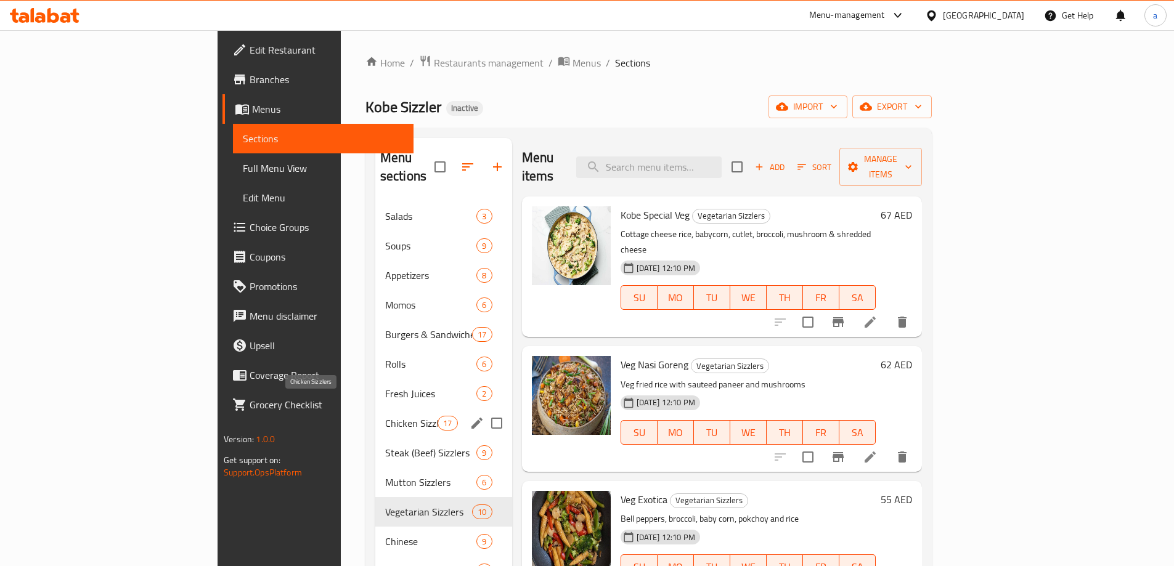
click at [385, 416] on span "Chicken Sizzlers" at bounding box center [411, 423] width 52 height 15
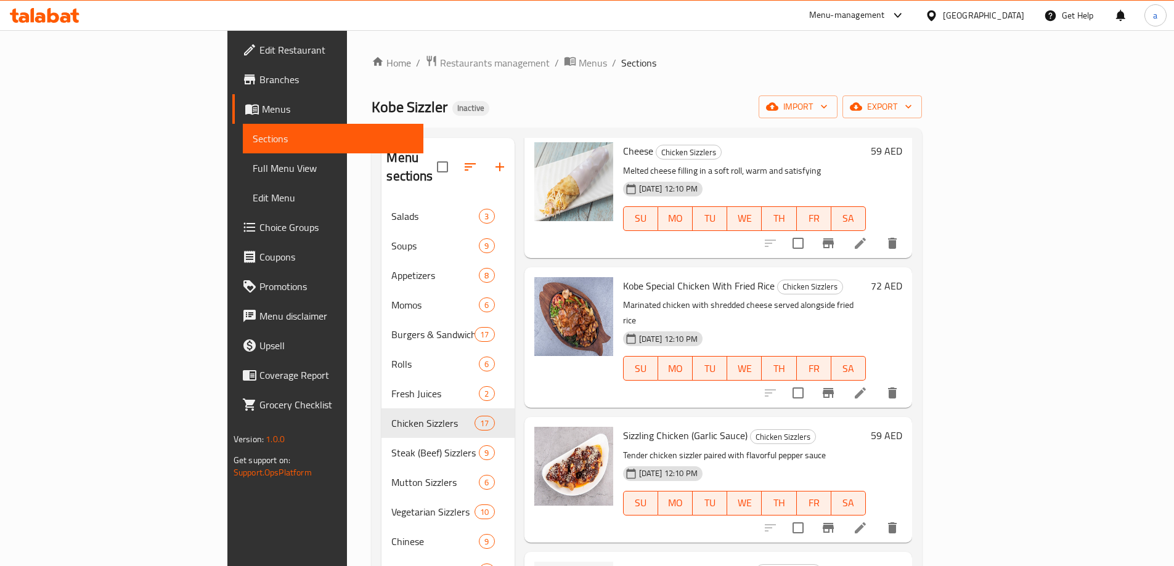
scroll to position [493, 0]
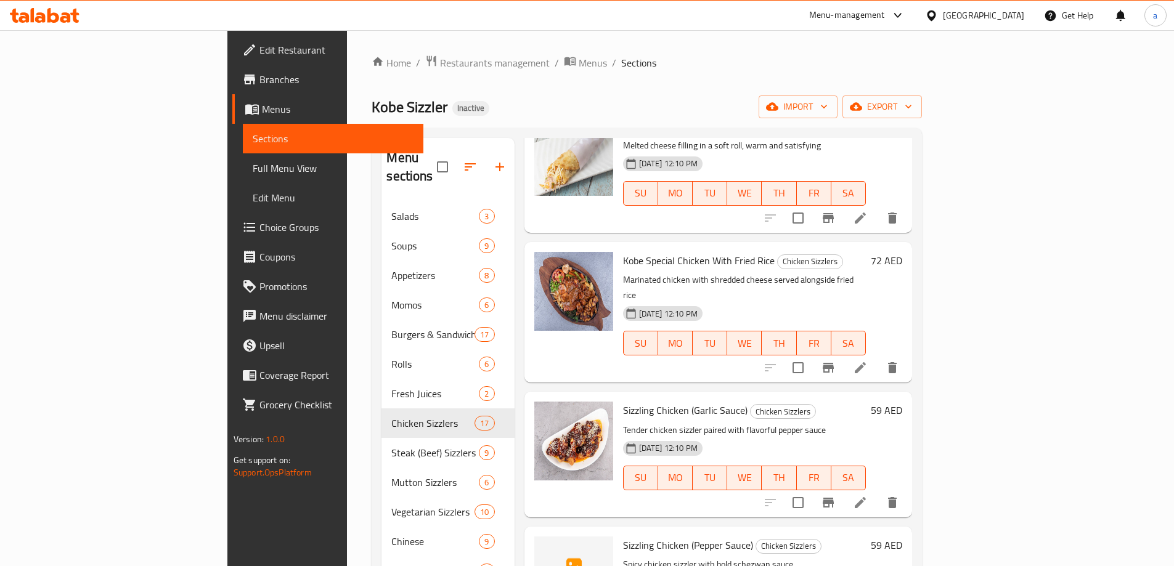
click at [878, 357] on li at bounding box center [860, 368] width 35 height 22
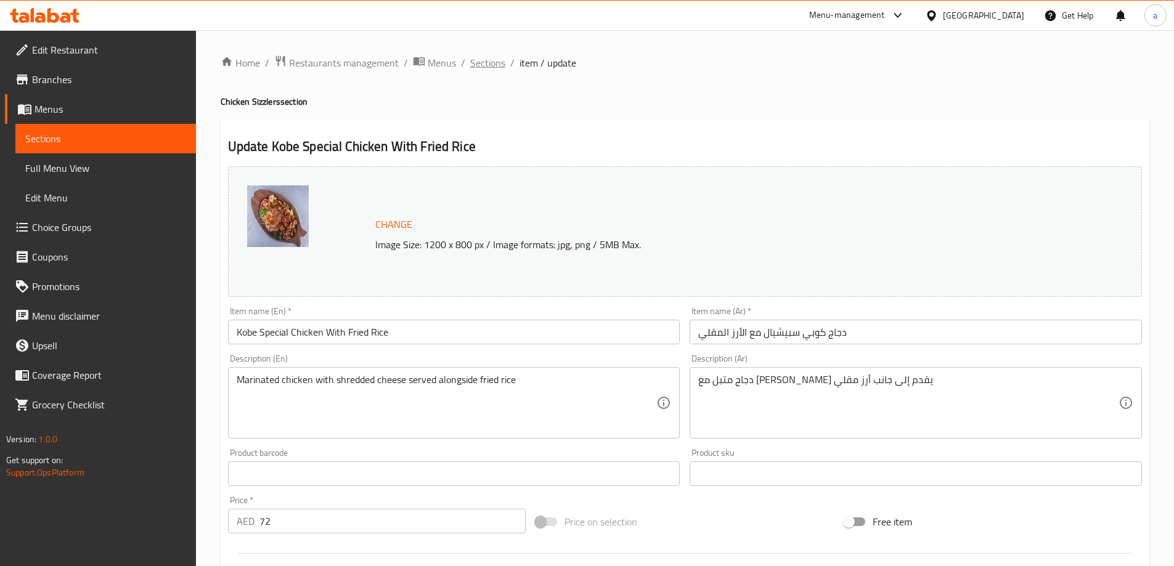
click at [491, 67] on span "Sections" at bounding box center [487, 62] width 35 height 15
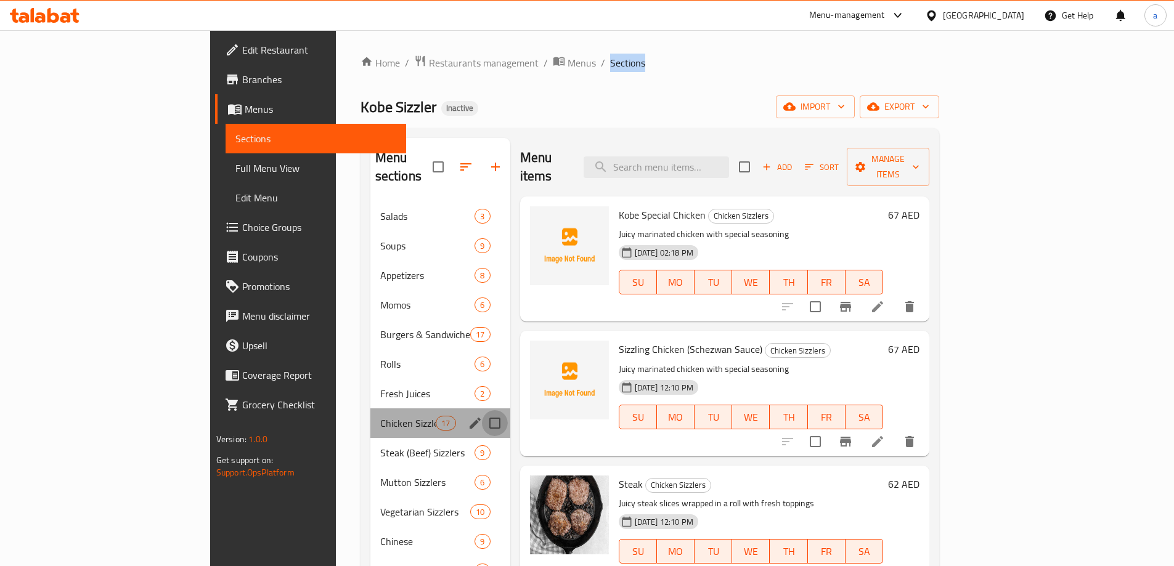
click at [482, 410] on input "Menu sections" at bounding box center [495, 423] width 26 height 26
checkbox input "true"
click at [482, 470] on input "Menu sections" at bounding box center [495, 483] width 26 height 26
checkbox input "true"
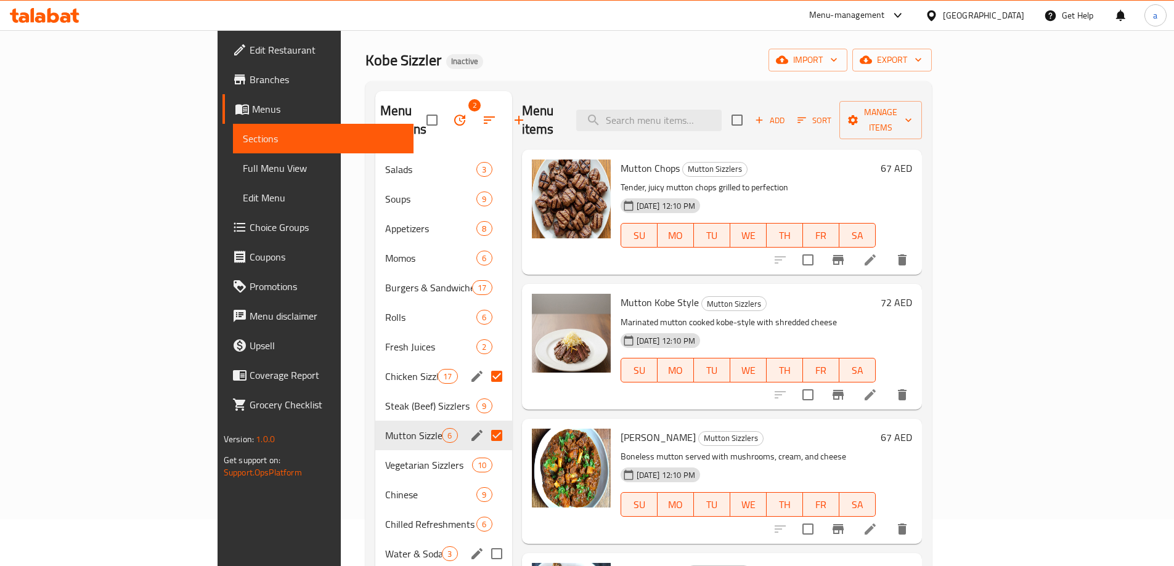
scroll to position [123, 0]
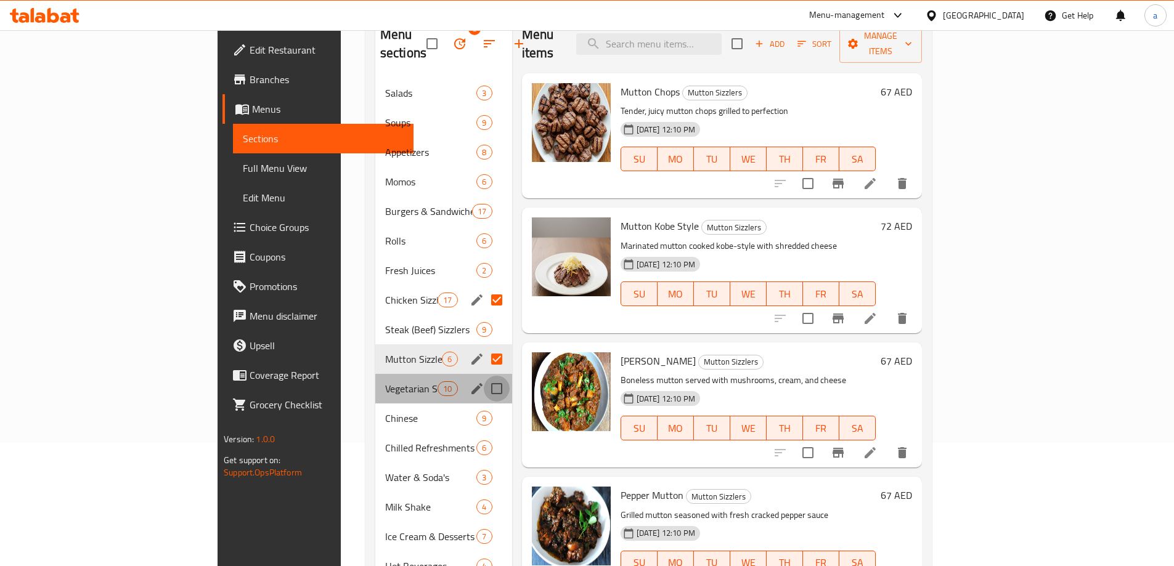
click at [484, 376] on input "Menu sections" at bounding box center [497, 389] width 26 height 26
checkbox input "true"
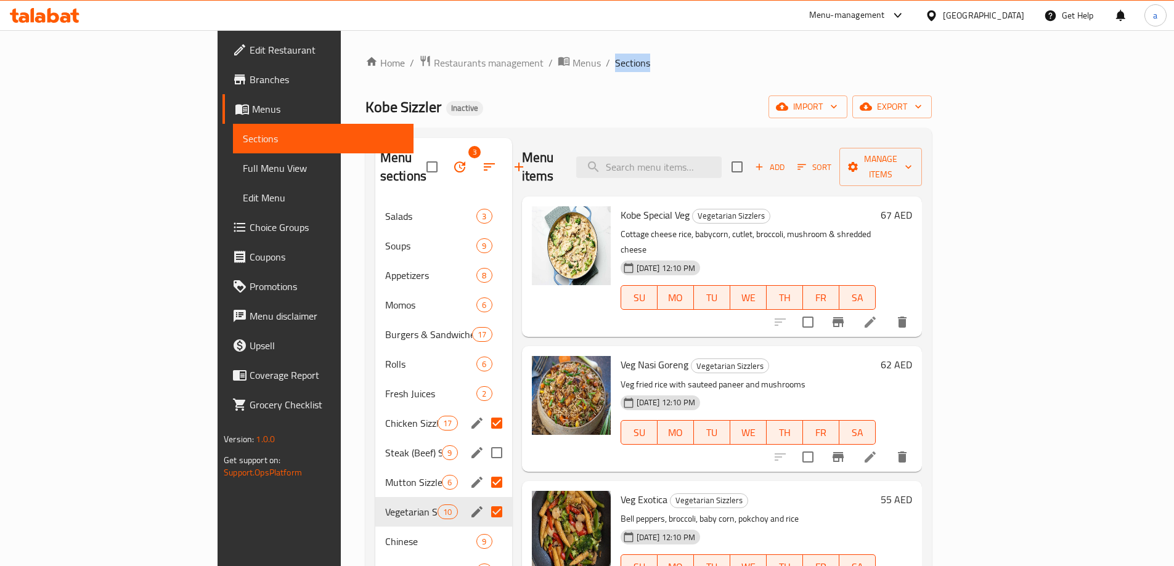
click at [375, 438] on div "Steak (Beef) Sizzlers 9" at bounding box center [443, 453] width 137 height 30
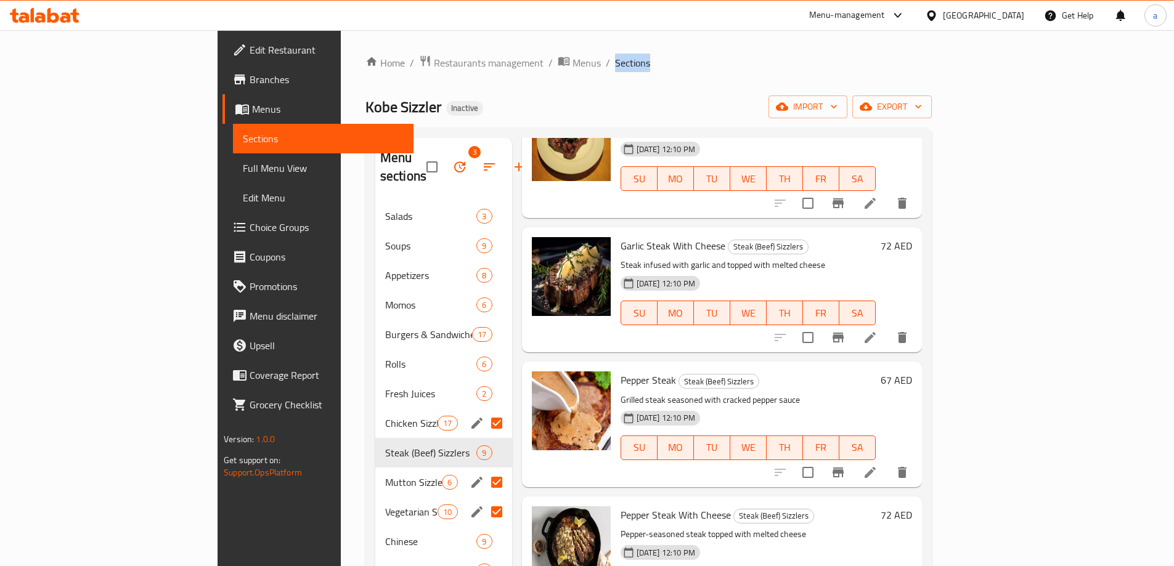
scroll to position [246, 0]
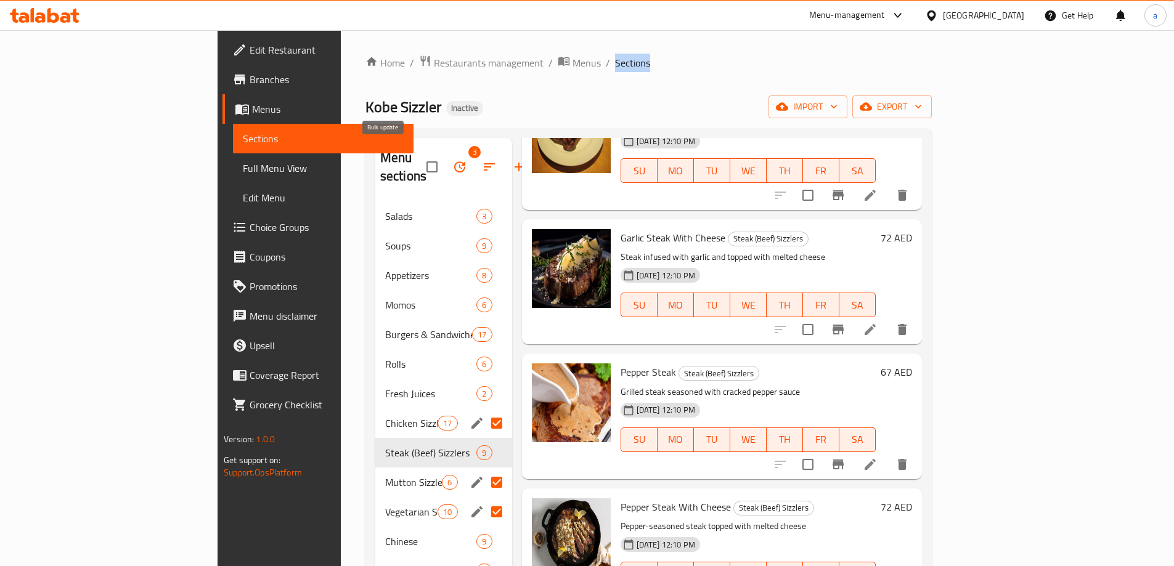
click at [452, 163] on icon "button" at bounding box center [459, 167] width 15 height 15
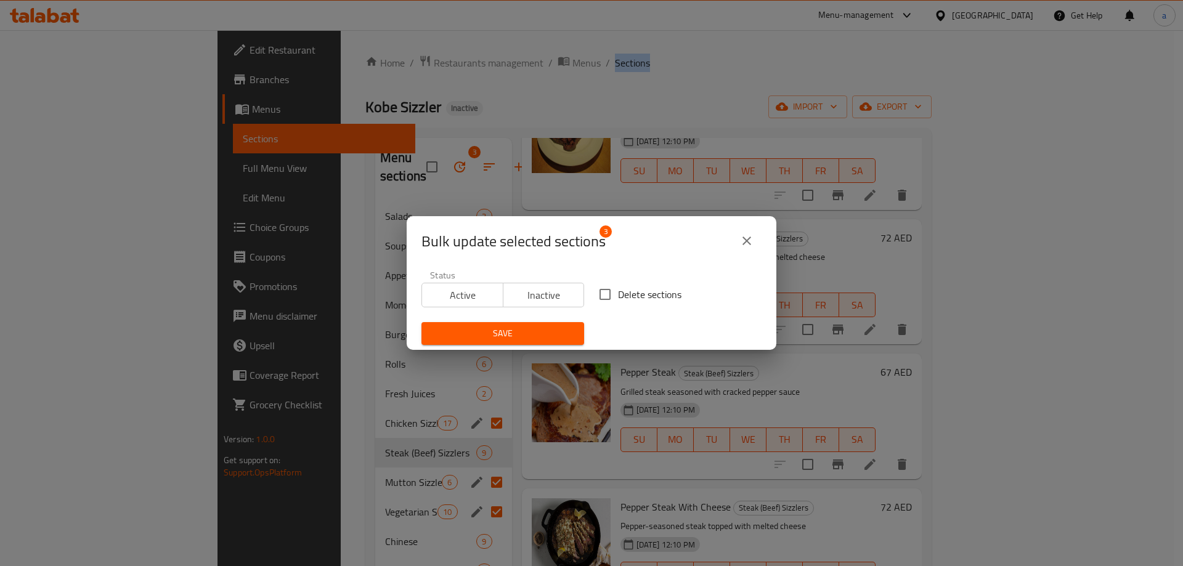
click at [606, 303] on input "Delete sections" at bounding box center [605, 295] width 26 height 26
checkbox input "true"
click at [550, 341] on button "Save" at bounding box center [503, 333] width 163 height 23
